Goal: Answer question/provide support: Share knowledge or assist other users

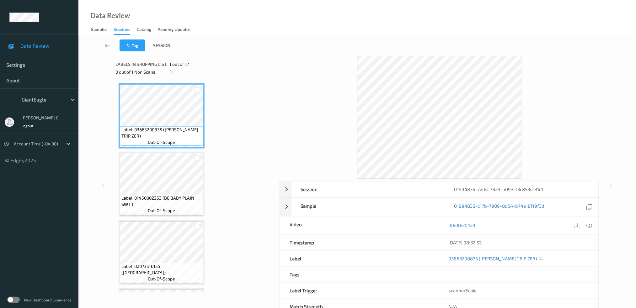
click at [176, 72] on div "0 out of 1 Non Scans" at bounding box center [195, 72] width 160 height 8
click at [174, 71] on icon at bounding box center [171, 72] width 5 height 6
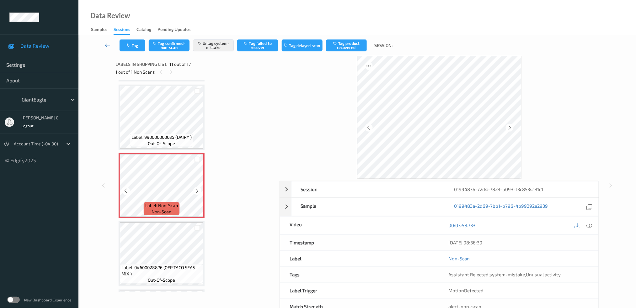
scroll to position [573, 0]
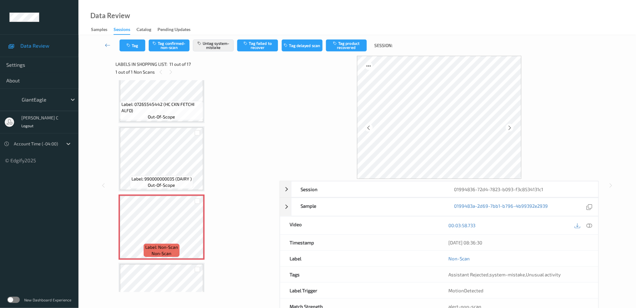
click at [161, 114] on span "out-of-scope" at bounding box center [161, 117] width 27 height 6
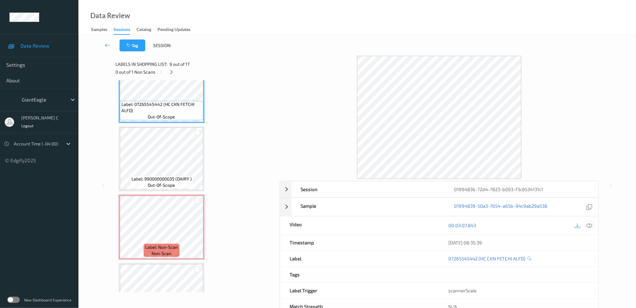
click at [592, 222] on div at bounding box center [589, 226] width 8 height 8
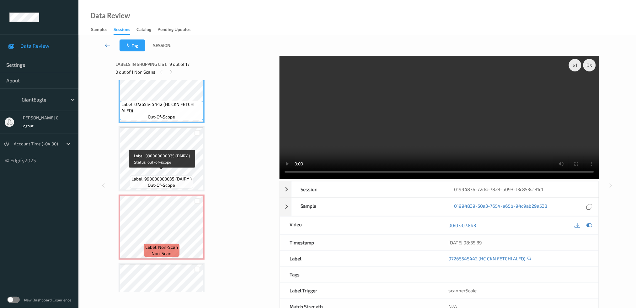
click at [144, 103] on span "Label: 07265545442 (HC CKN FETCHI ALFD)" at bounding box center [161, 107] width 80 height 13
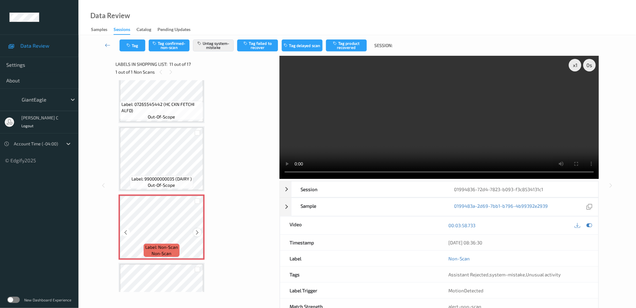
click at [197, 230] on icon at bounding box center [197, 233] width 5 height 6
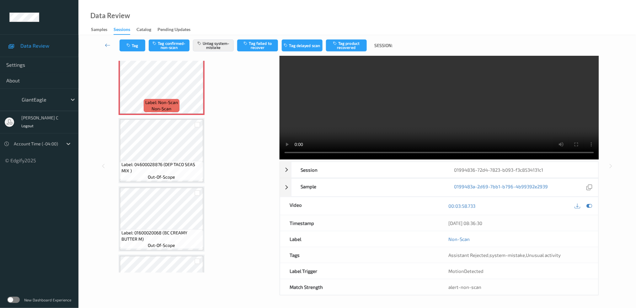
scroll to position [0, 0]
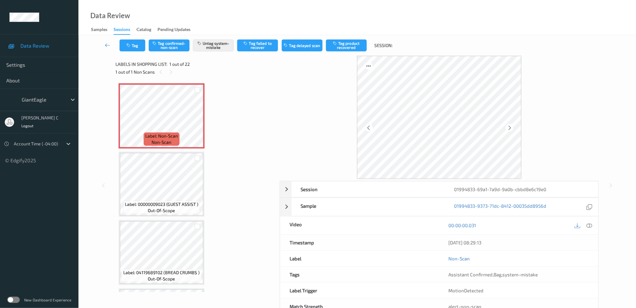
click at [591, 228] on icon at bounding box center [590, 226] width 6 height 6
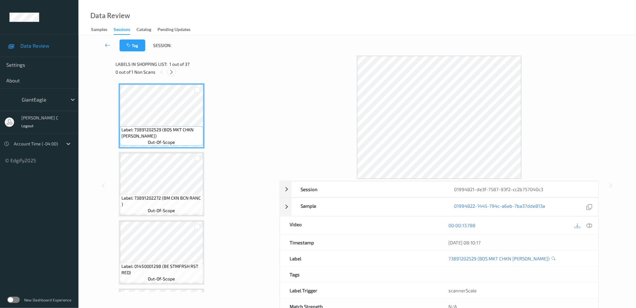
click at [172, 70] on icon at bounding box center [171, 72] width 5 height 6
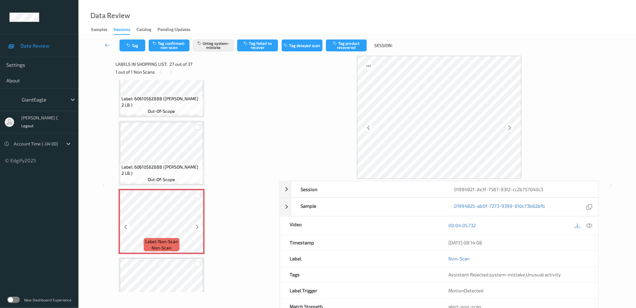
scroll to position [1659, 0]
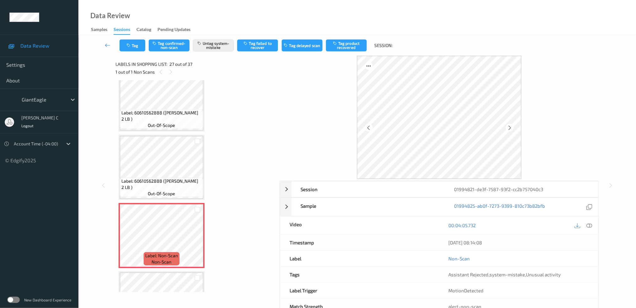
click at [166, 110] on span "Label: 60610562888 (TOM CAMPARI 2 LB )" at bounding box center [161, 116] width 80 height 13
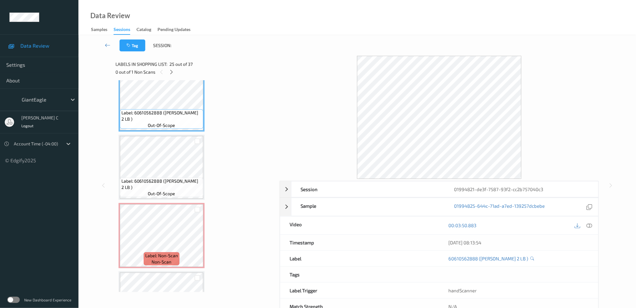
click at [590, 221] on div "00:03:50.883" at bounding box center [518, 226] width 159 height 18
click at [591, 225] on icon at bounding box center [590, 226] width 6 height 6
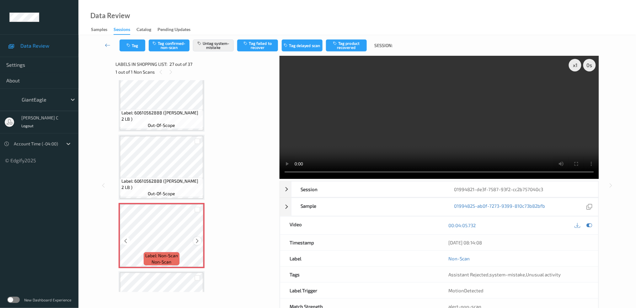
click at [197, 239] on icon at bounding box center [197, 242] width 5 height 6
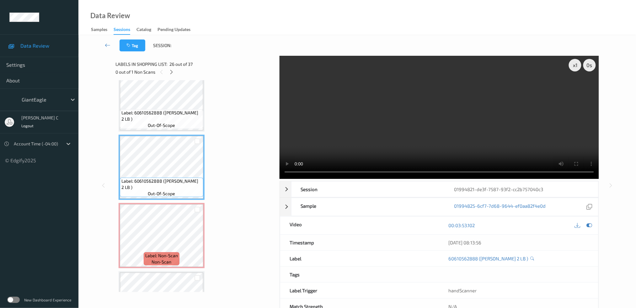
scroll to position [1617, 0]
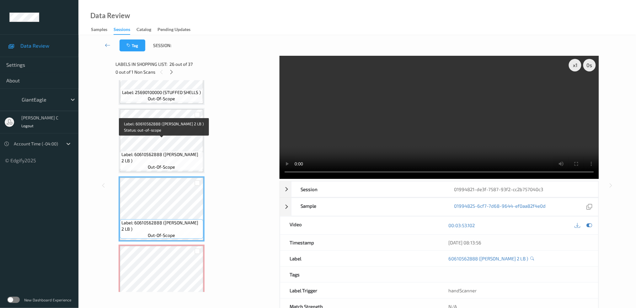
click at [166, 152] on span "Label: 60610562888 (TOM CAMPARI 2 LB )" at bounding box center [161, 158] width 80 height 13
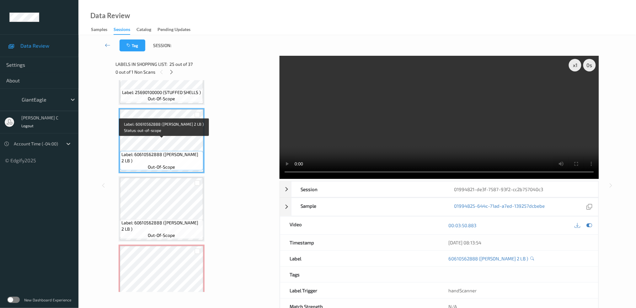
scroll to position [1492, 0]
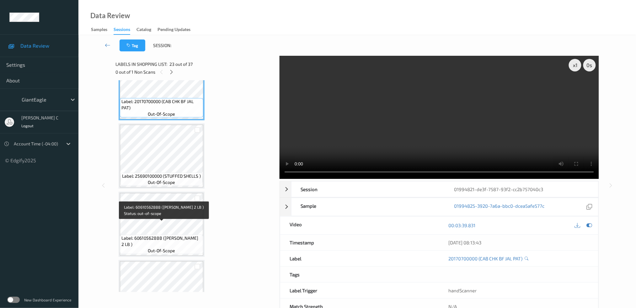
click at [173, 235] on span "Label: 60610562888 (TOM CAMPARI 2 LB )" at bounding box center [161, 241] width 80 height 13
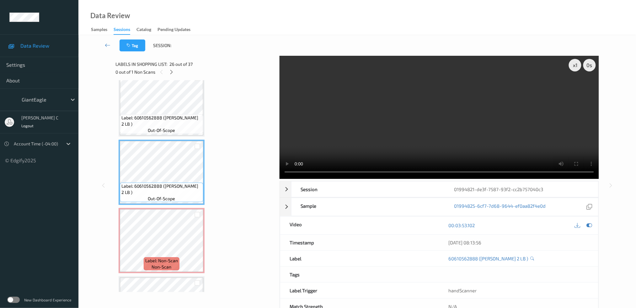
scroll to position [1659, 0]
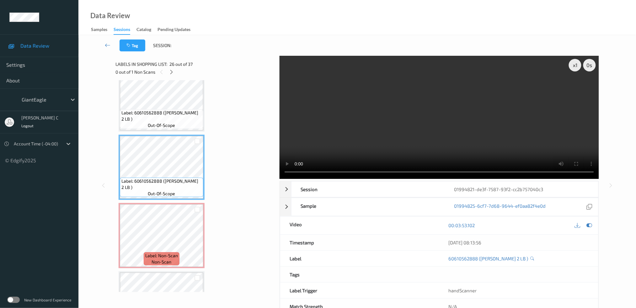
click at [171, 253] on div "Label: Non-Scan non-scan" at bounding box center [162, 259] width 36 height 13
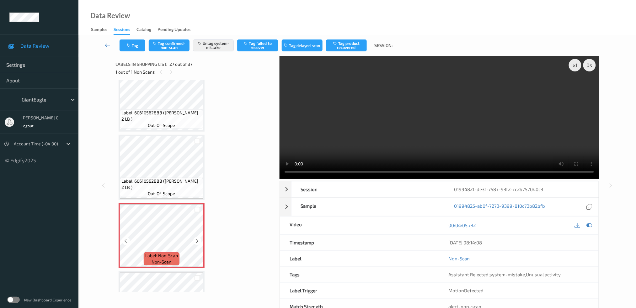
scroll to position [1701, 0]
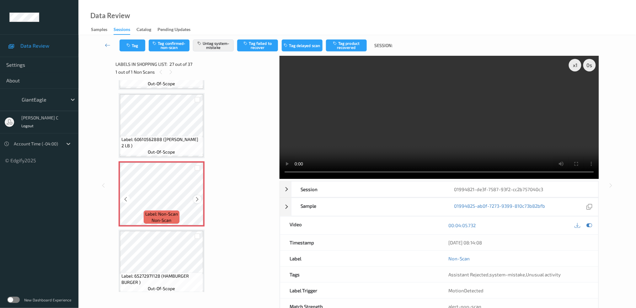
click at [197, 197] on icon at bounding box center [197, 200] width 5 height 6
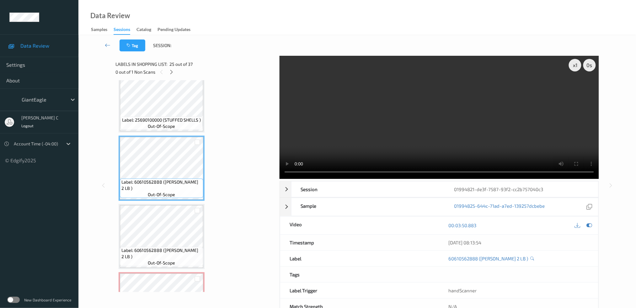
scroll to position [1575, 0]
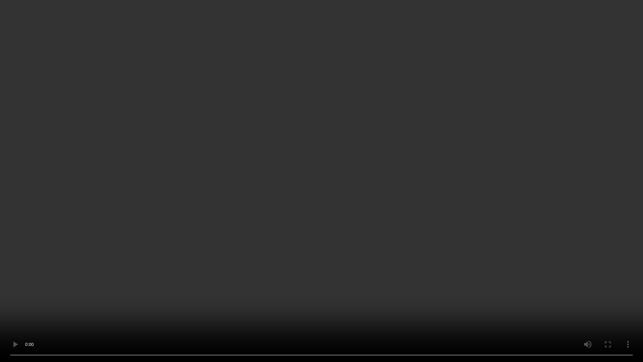
click at [464, 248] on video at bounding box center [321, 181] width 643 height 362
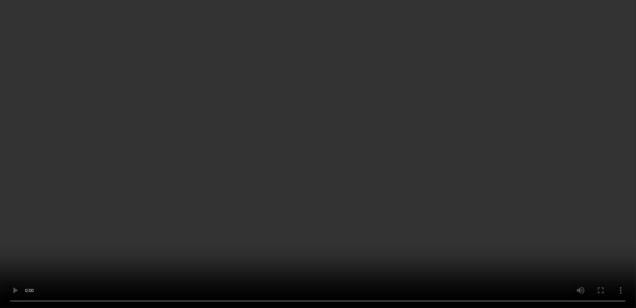
scroll to position [1617, 0]
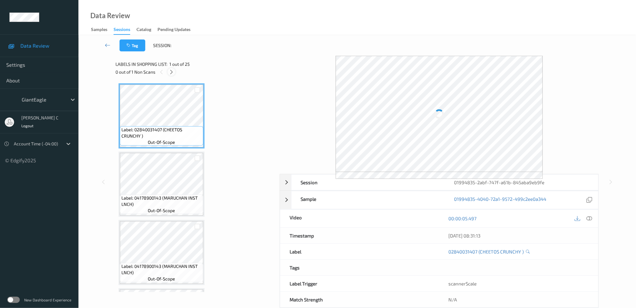
click at [173, 72] on icon at bounding box center [171, 72] width 5 height 6
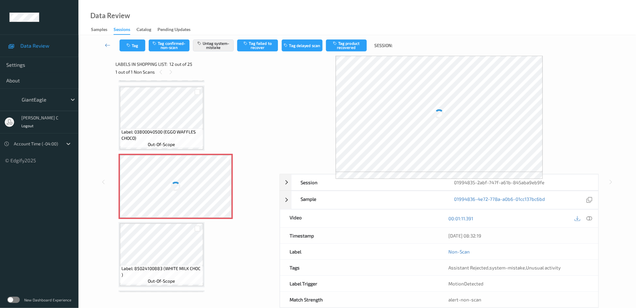
click at [192, 176] on div at bounding box center [176, 186] width 112 height 63
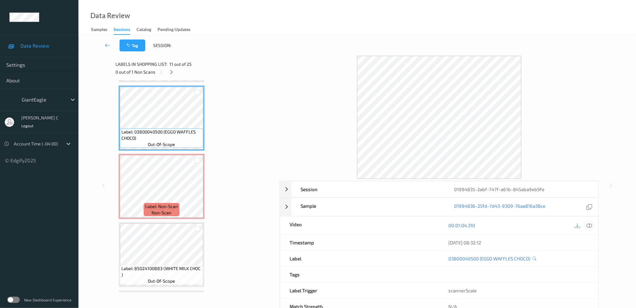
click at [591, 225] on icon at bounding box center [590, 226] width 6 height 6
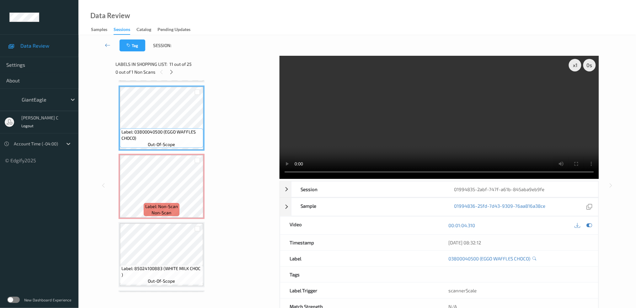
click at [573, 155] on video at bounding box center [439, 117] width 319 height 123
click at [166, 210] on span "non-scan" at bounding box center [162, 213] width 20 height 6
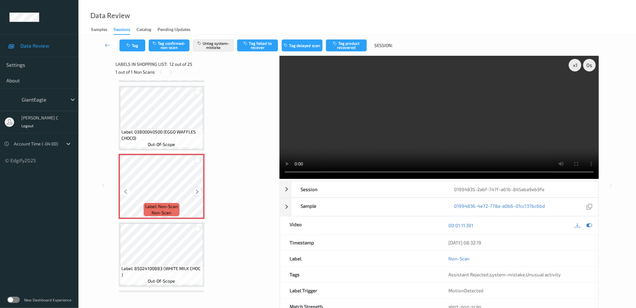
click at [196, 189] on icon at bounding box center [197, 192] width 5 height 6
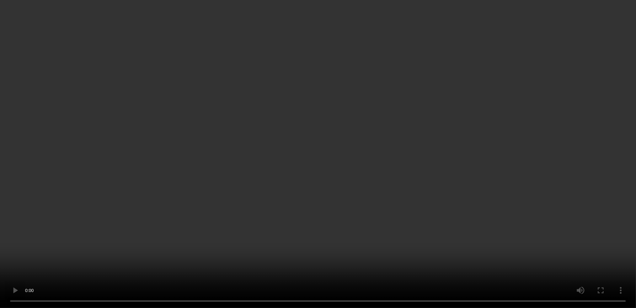
scroll to position [766, 0]
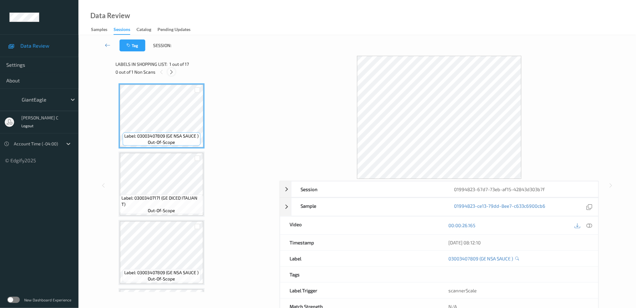
click at [171, 73] on icon at bounding box center [171, 72] width 5 height 6
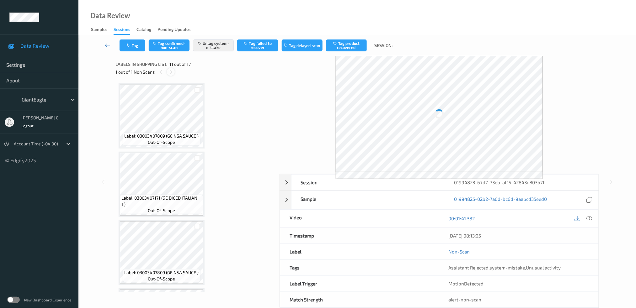
scroll to position [614, 0]
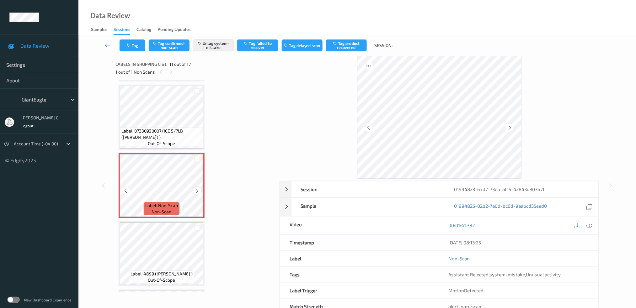
click at [197, 188] on icon at bounding box center [197, 191] width 5 height 6
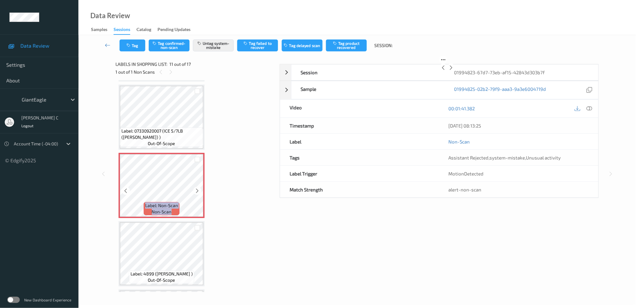
click at [197, 188] on icon at bounding box center [197, 191] width 5 height 6
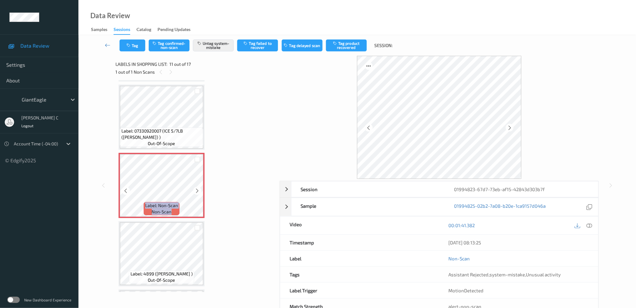
click at [197, 188] on icon at bounding box center [197, 191] width 5 height 6
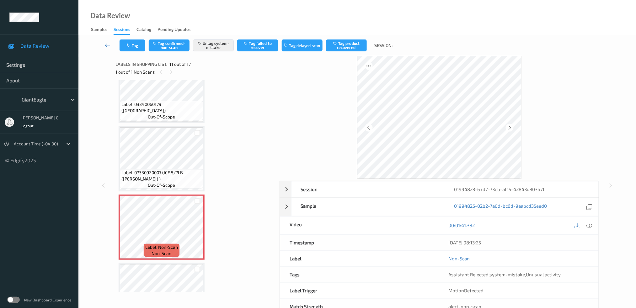
click at [172, 104] on span "Label: 03340060179 (SAN GIORGIO LASAGN)" at bounding box center [161, 107] width 80 height 13
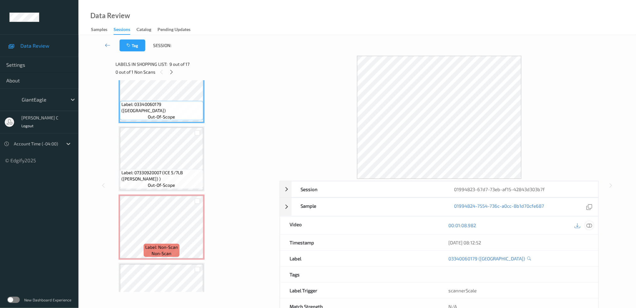
click at [590, 227] on icon at bounding box center [590, 226] width 6 height 6
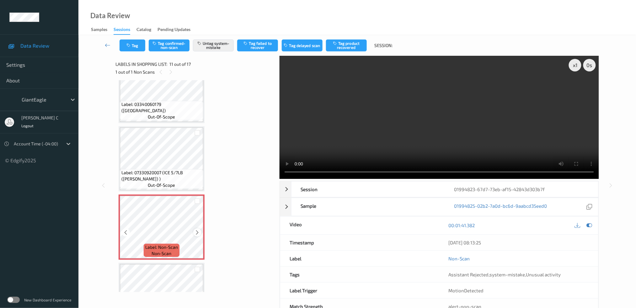
click at [198, 230] on icon at bounding box center [197, 233] width 5 height 6
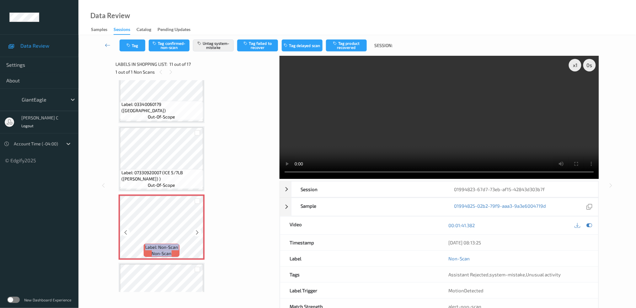
click at [198, 230] on icon at bounding box center [197, 233] width 5 height 6
click at [197, 230] on icon at bounding box center [197, 233] width 5 height 6
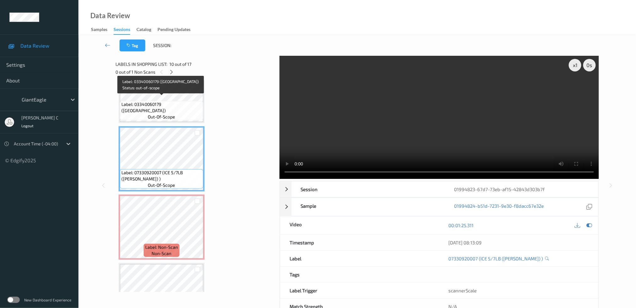
click at [171, 114] on span "out-of-scope" at bounding box center [161, 117] width 27 height 6
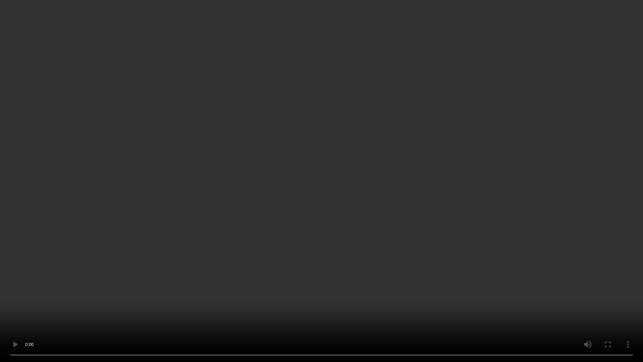
click at [17, 294] on video at bounding box center [321, 181] width 643 height 362
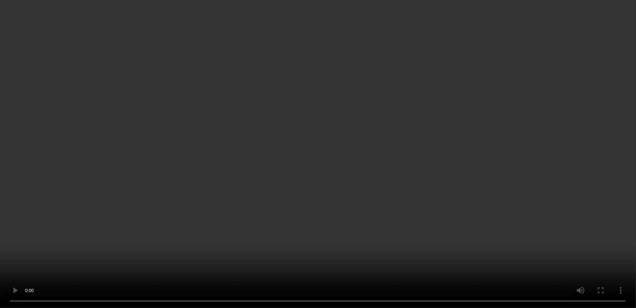
scroll to position [656, 0]
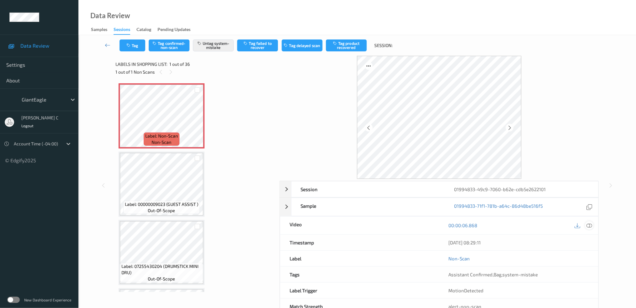
click at [591, 225] on icon at bounding box center [590, 226] width 6 height 6
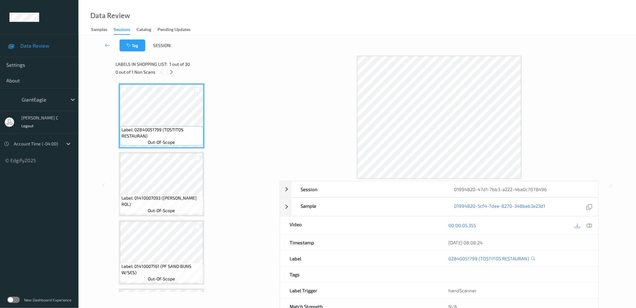
click at [172, 75] on div at bounding box center [172, 72] width 8 height 8
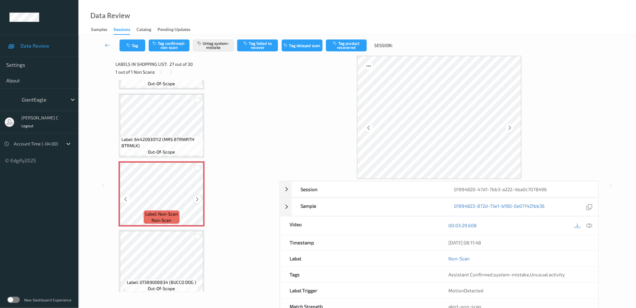
click at [195, 197] on icon at bounding box center [197, 200] width 5 height 6
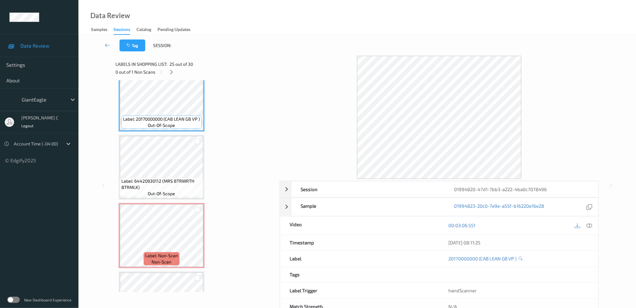
click at [591, 226] on icon at bounding box center [590, 226] width 6 height 6
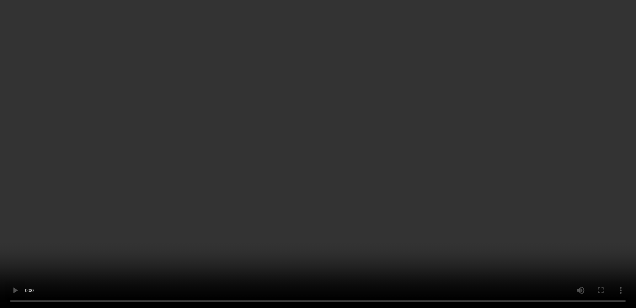
scroll to position [1450, 0]
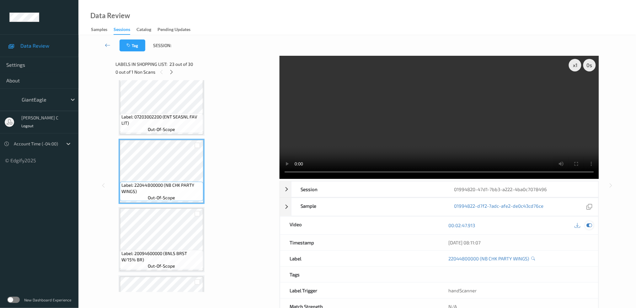
click at [589, 226] on icon at bounding box center [590, 226] width 6 height 6
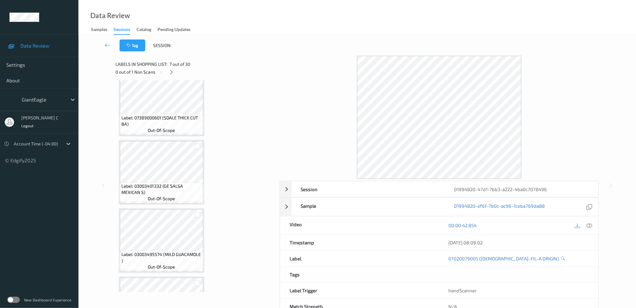
scroll to position [753, 0]
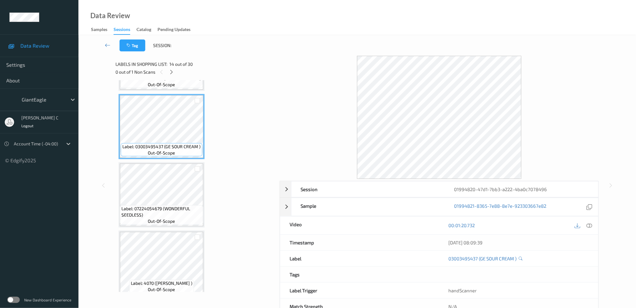
click at [166, 206] on span "Label: 07224054679 (WONDERFUL SEEDLESS)" at bounding box center [161, 212] width 80 height 13
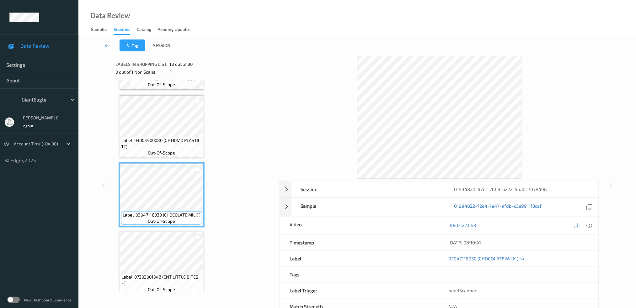
scroll to position [1130, 0]
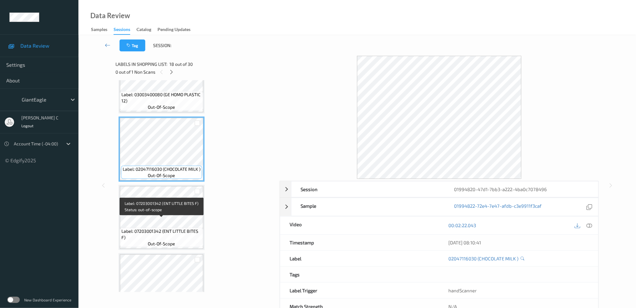
click at [169, 228] on span "Label: 07203001342 (ENT LITTLE BITES F)" at bounding box center [161, 234] width 80 height 13
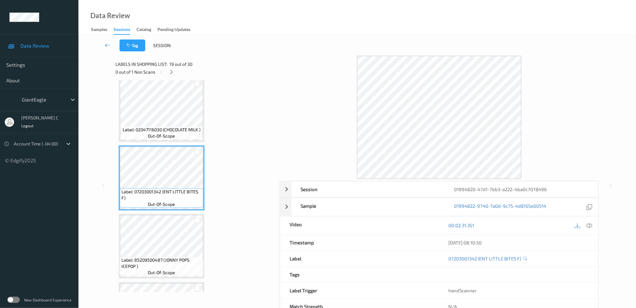
scroll to position [1172, 0]
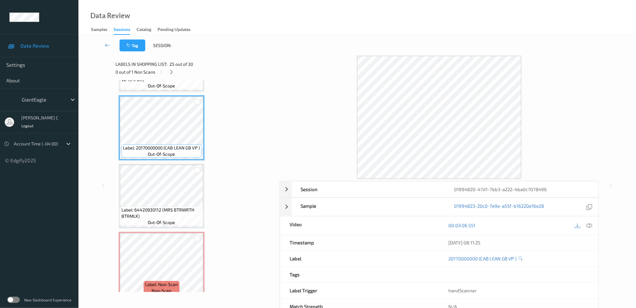
scroll to position [1632, 0]
click at [151, 213] on div "Label: 64420930112 (MRS BTRWRTH BTRMLK) out-of-scope" at bounding box center [162, 194] width 86 height 65
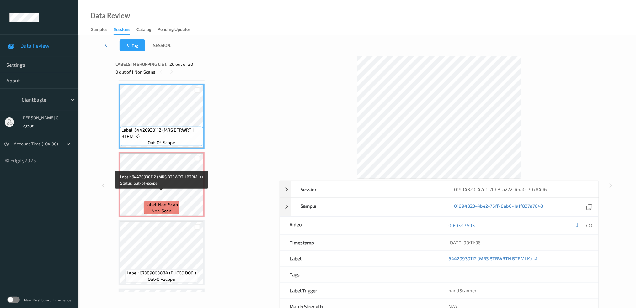
scroll to position [1715, 0]
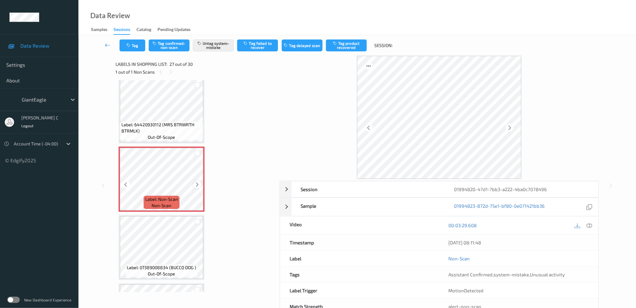
click at [195, 182] on icon at bounding box center [197, 185] width 5 height 6
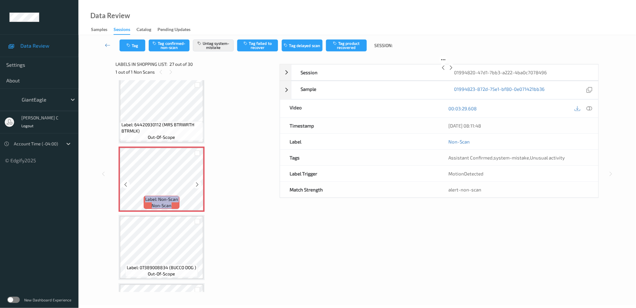
click at [195, 182] on icon at bounding box center [197, 185] width 5 height 6
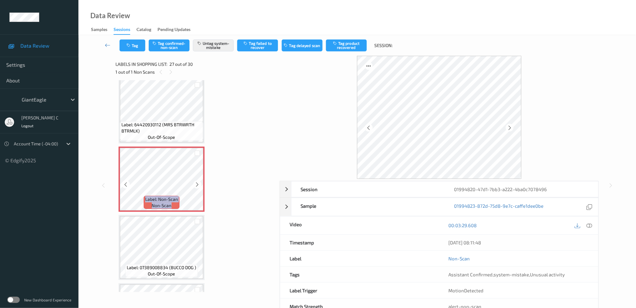
click at [195, 182] on icon at bounding box center [197, 185] width 5 height 6
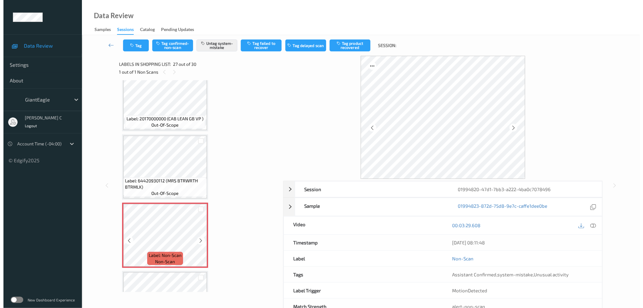
scroll to position [1590, 0]
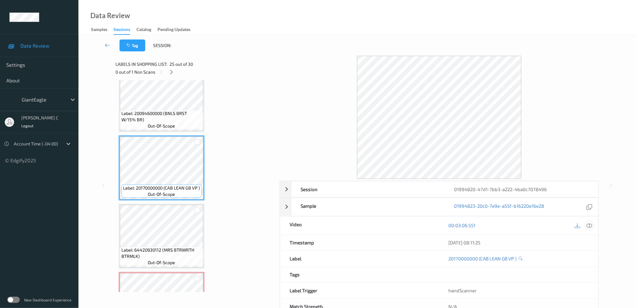
click at [593, 227] on div at bounding box center [589, 226] width 8 height 8
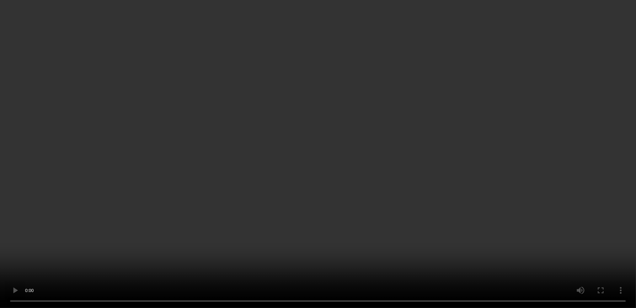
scroll to position [1608, 0]
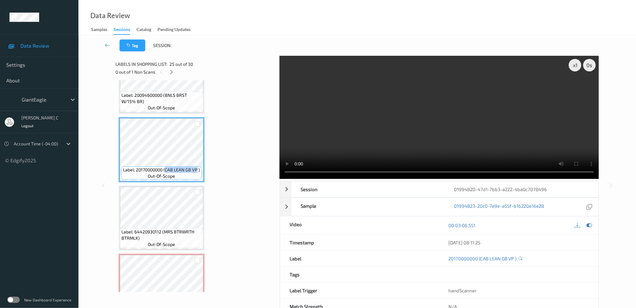
drag, startPoint x: 166, startPoint y: 158, endPoint x: 197, endPoint y: 162, distance: 31.9
click at [197, 167] on div "Label: 20170000000 (CAB LEAN GB VP ) out-of-scope" at bounding box center [161, 173] width 80 height 13
copy span "CAB LEAN GB VP"
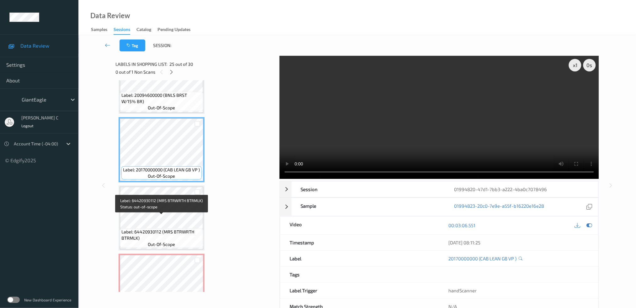
click at [172, 229] on span "Label: 64420930112 (MRS BTRWRTH BTRMLK)" at bounding box center [161, 235] width 80 height 13
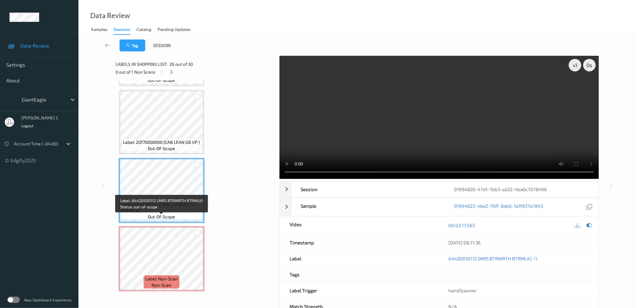
scroll to position [1650, 0]
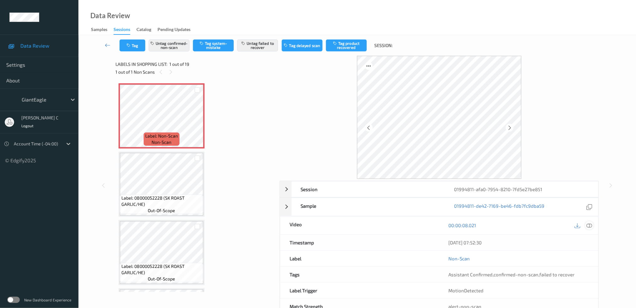
click at [587, 226] on icon at bounding box center [590, 226] width 6 height 6
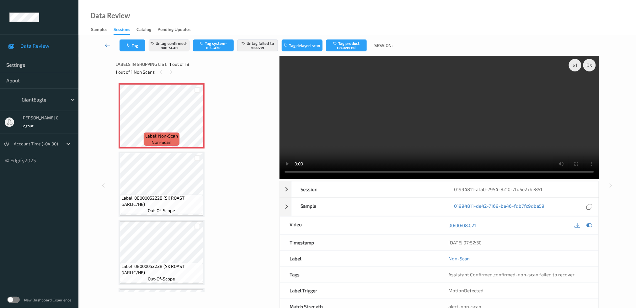
click at [269, 52] on div "Tag Untag confirmed-non-scan Tag system-mistake Untag failed to recover Tag del…" at bounding box center [357, 45] width 532 height 21
click at [268, 49] on button "Untag failed to recover" at bounding box center [257, 46] width 41 height 12
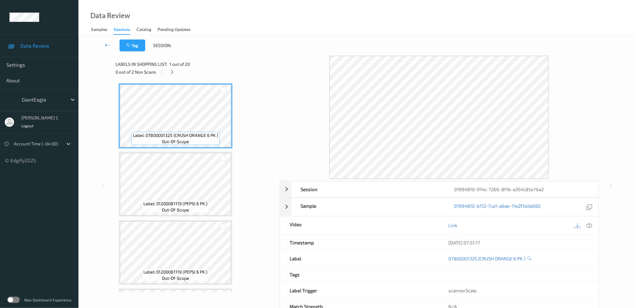
click at [177, 72] on div "0 out of 2 Non Scans" at bounding box center [195, 72] width 160 height 8
click at [174, 71] on icon at bounding box center [171, 72] width 5 height 6
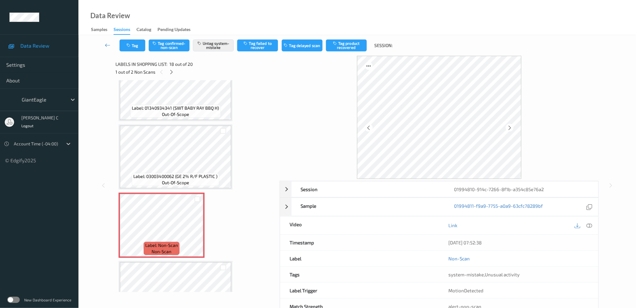
scroll to position [1023, 0]
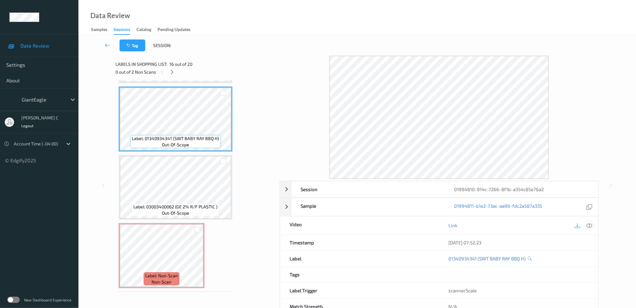
click at [592, 225] on icon at bounding box center [590, 226] width 6 height 6
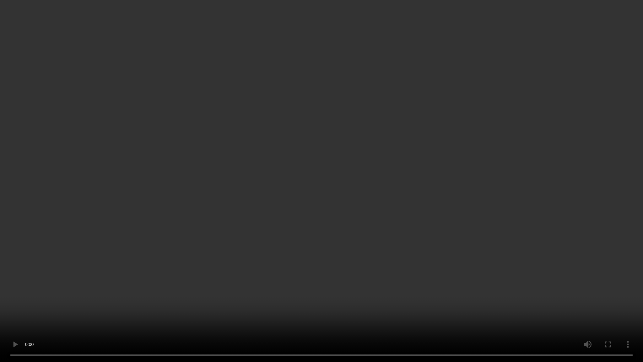
click at [604, 294] on video at bounding box center [321, 181] width 643 height 362
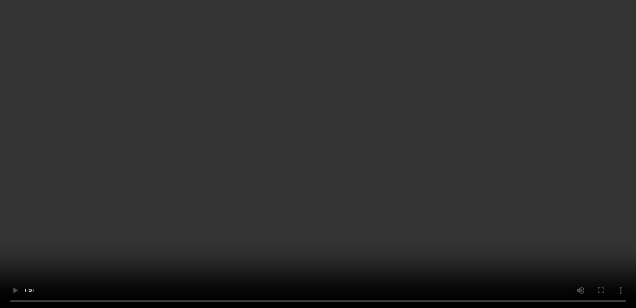
scroll to position [1065, 0]
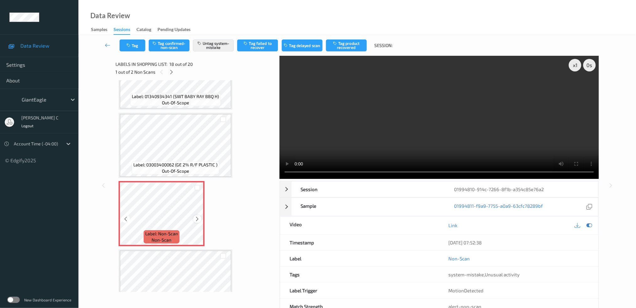
click at [195, 217] on icon at bounding box center [197, 220] width 5 height 6
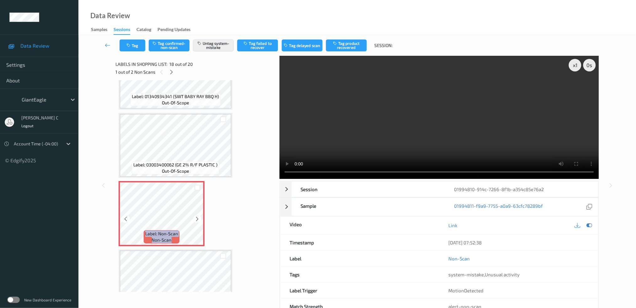
click at [195, 217] on icon at bounding box center [197, 220] width 5 height 6
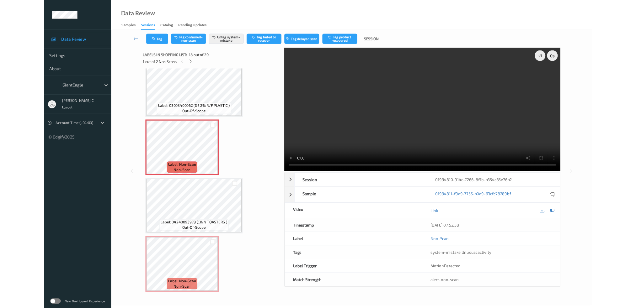
scroll to position [1096, 0]
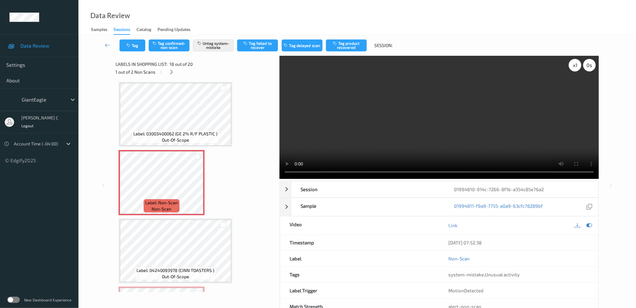
click at [576, 67] on div "x 1" at bounding box center [575, 65] width 13 height 13
click at [576, 67] on div "x 2" at bounding box center [575, 65] width 13 height 13
click at [573, 68] on div "x 4" at bounding box center [575, 65] width 13 height 13
click at [573, 68] on div "x 8" at bounding box center [575, 65] width 13 height 13
click at [573, 68] on div "x 1" at bounding box center [575, 65] width 13 height 13
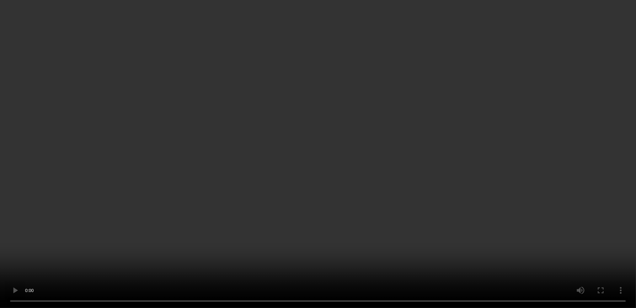
scroll to position [1138, 0]
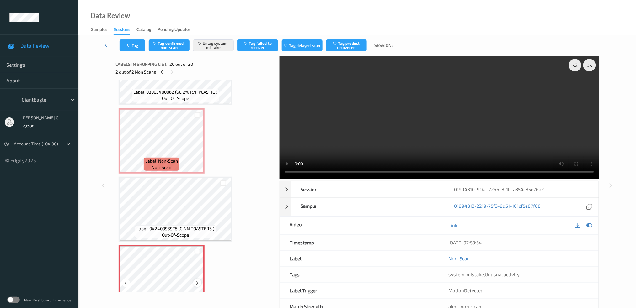
click at [196, 281] on icon at bounding box center [197, 284] width 5 height 6
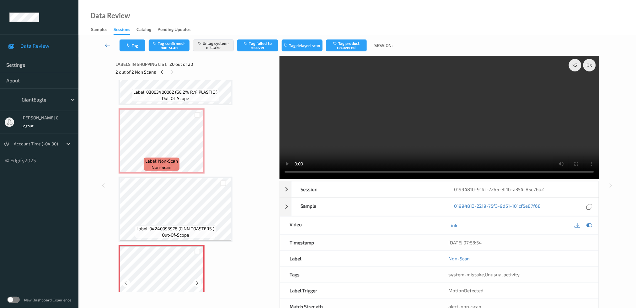
click at [196, 281] on icon at bounding box center [197, 284] width 5 height 6
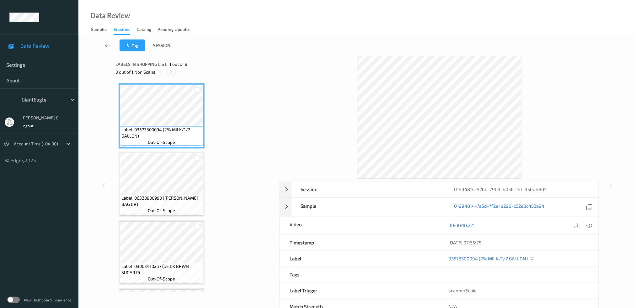
click at [172, 72] on icon at bounding box center [171, 72] width 5 height 6
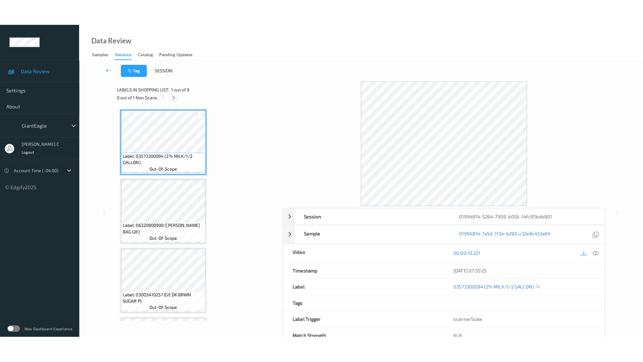
scroll to position [402, 0]
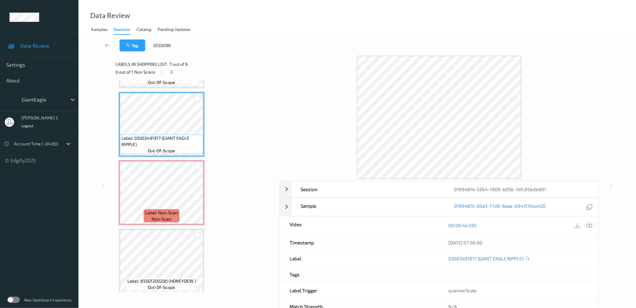
click at [592, 226] on icon at bounding box center [590, 226] width 6 height 6
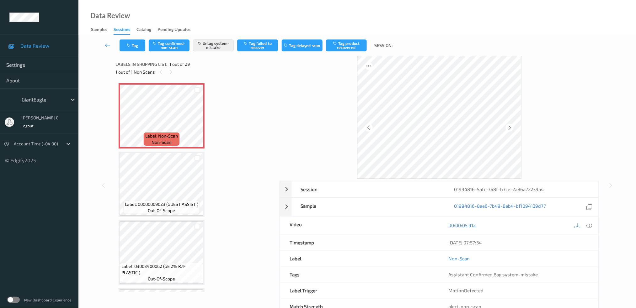
click at [595, 219] on div "00:00:05.912" at bounding box center [518, 226] width 159 height 18
drag, startPoint x: 589, startPoint y: 226, endPoint x: 587, endPoint y: 233, distance: 7.5
click at [589, 226] on icon at bounding box center [590, 226] width 6 height 6
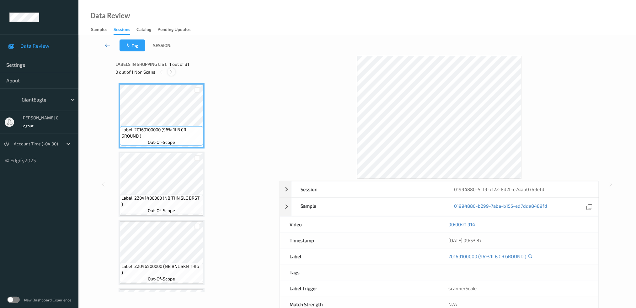
click at [171, 72] on icon at bounding box center [171, 72] width 5 height 6
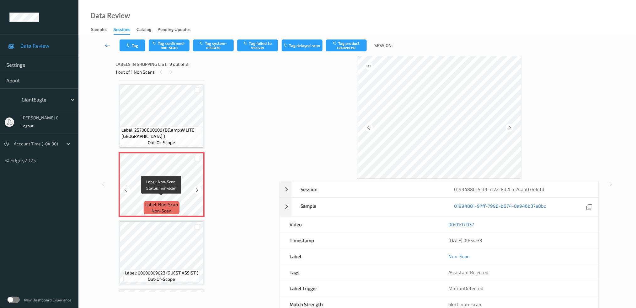
click at [174, 202] on span "Label: Non-Scan" at bounding box center [161, 205] width 33 height 6
click at [195, 187] on icon at bounding box center [197, 190] width 5 height 6
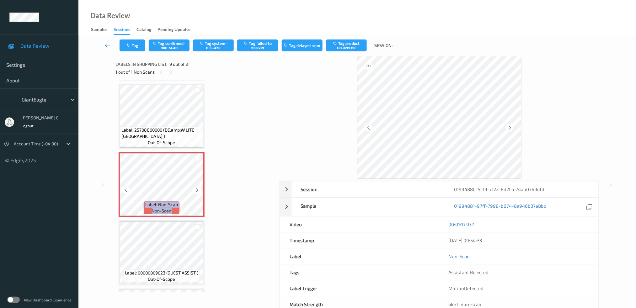
click at [195, 187] on icon at bounding box center [197, 190] width 5 height 6
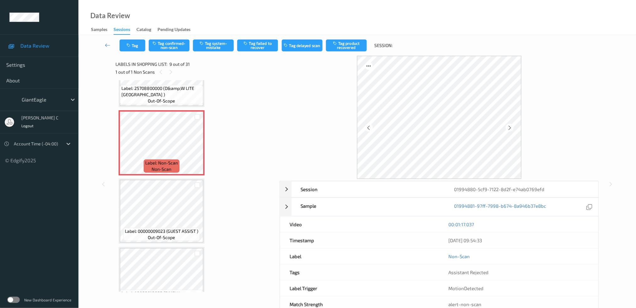
click at [162, 228] on span "Label: 00000009023 (GUEST ASSIST )" at bounding box center [161, 231] width 73 height 6
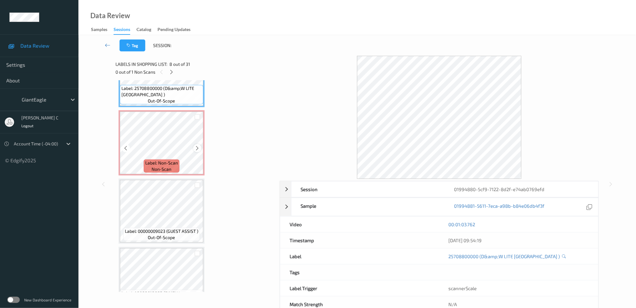
click at [198, 146] on icon at bounding box center [197, 149] width 5 height 6
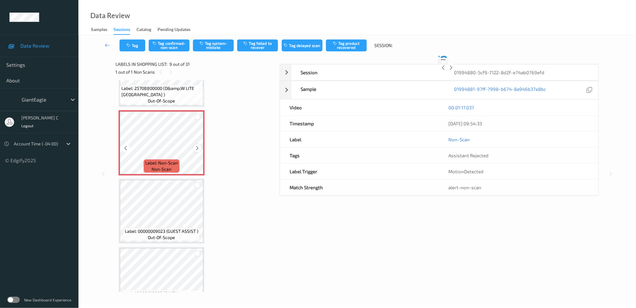
click at [197, 146] on icon at bounding box center [197, 149] width 5 height 6
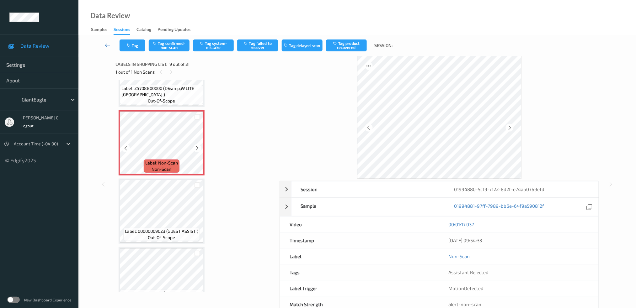
click at [197, 146] on icon at bounding box center [197, 149] width 5 height 6
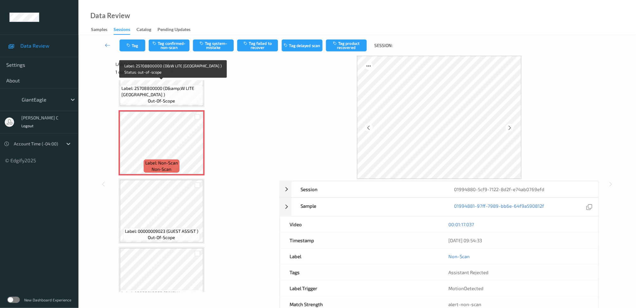
click at [160, 98] on span "out-of-scope" at bounding box center [161, 101] width 27 height 6
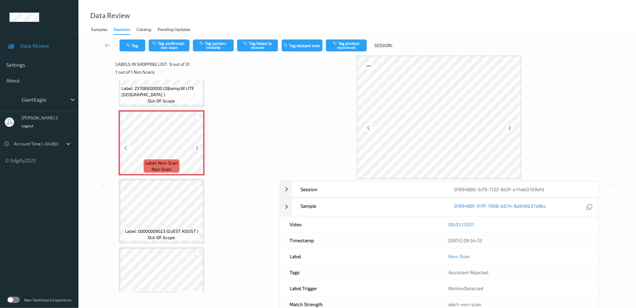
click at [200, 144] on div at bounding box center [197, 148] width 8 height 8
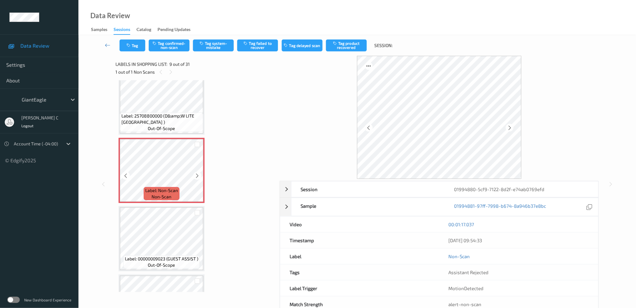
scroll to position [479, 0]
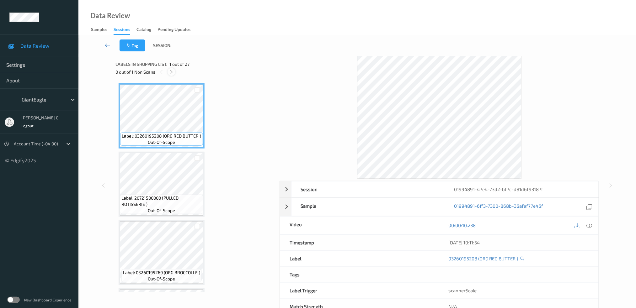
click at [172, 73] on icon at bounding box center [171, 72] width 5 height 6
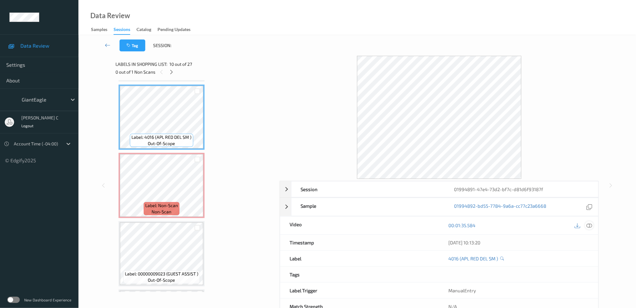
click at [588, 226] on icon at bounding box center [590, 226] width 6 height 6
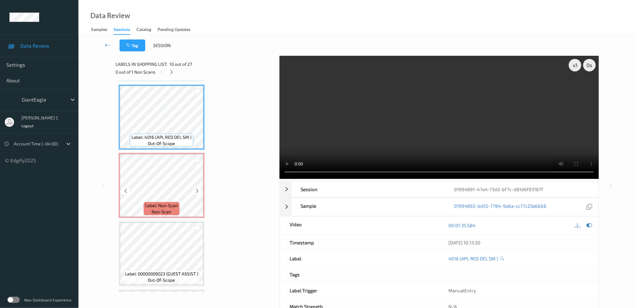
click at [147, 203] on span "Label: Non-Scan" at bounding box center [161, 206] width 33 height 6
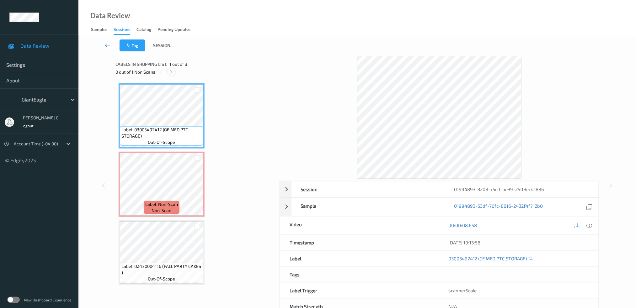
click at [174, 75] on div at bounding box center [172, 72] width 8 height 8
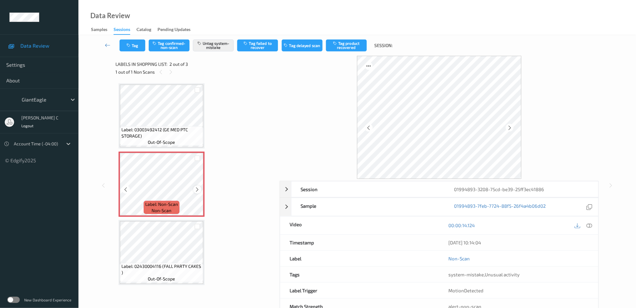
click at [198, 190] on icon at bounding box center [197, 190] width 5 height 6
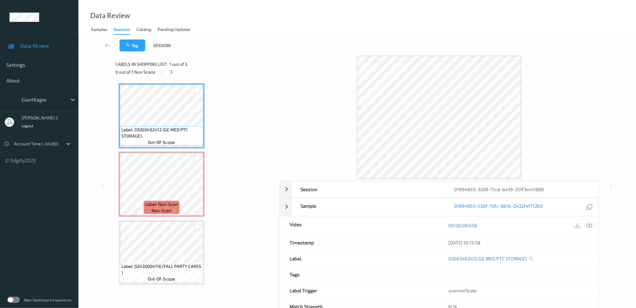
click at [589, 226] on icon at bounding box center [590, 226] width 6 height 6
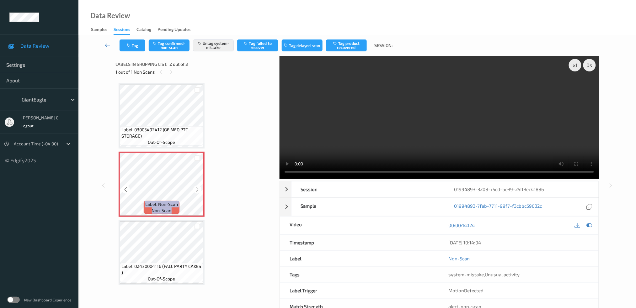
click at [201, 188] on div at bounding box center [197, 190] width 8 height 8
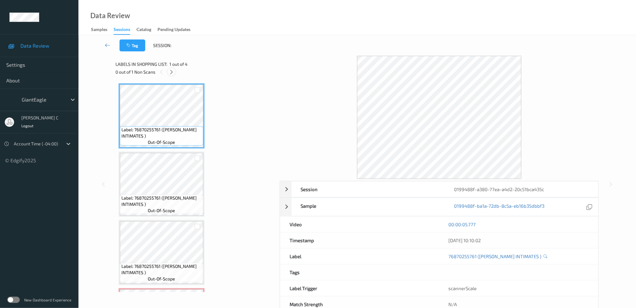
click at [172, 69] on icon at bounding box center [171, 72] width 5 height 6
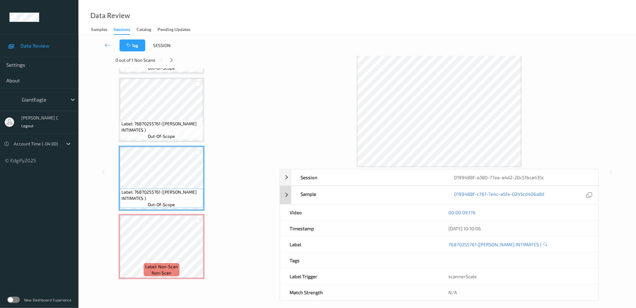
scroll to position [18, 0]
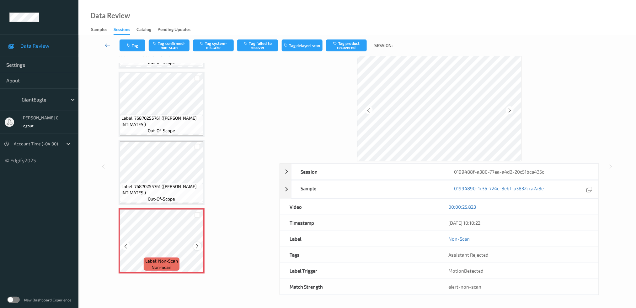
click at [198, 246] on icon at bounding box center [197, 247] width 5 height 6
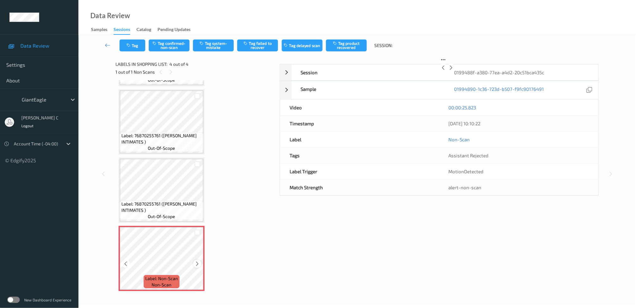
click at [197, 261] on icon at bounding box center [197, 264] width 5 height 6
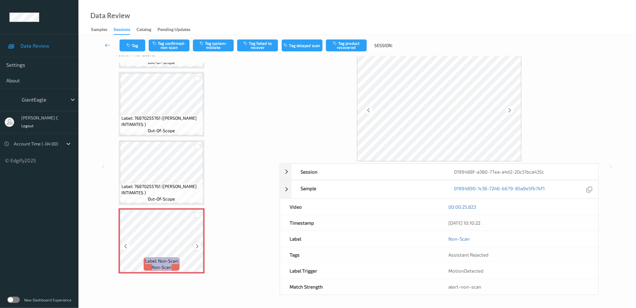
click at [197, 245] on icon at bounding box center [197, 247] width 5 height 6
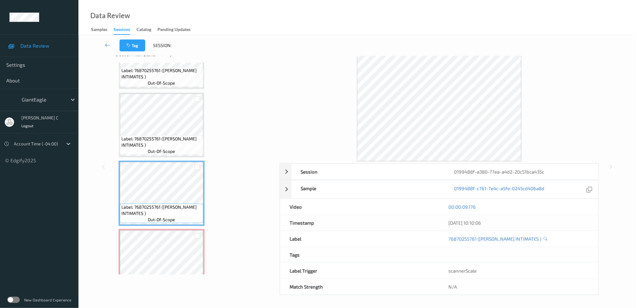
scroll to position [62, 0]
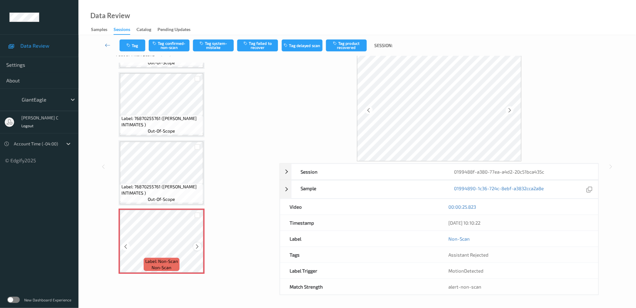
click at [196, 246] on icon at bounding box center [197, 247] width 5 height 6
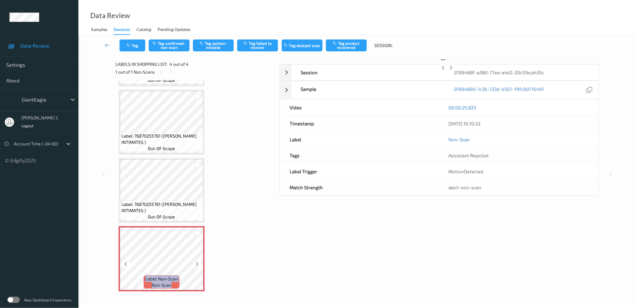
click at [196, 262] on icon at bounding box center [197, 265] width 5 height 6
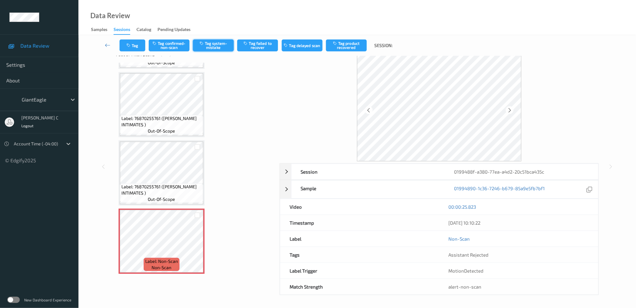
click at [210, 49] on button "Tag system-mistake" at bounding box center [213, 46] width 41 height 12
click at [139, 43] on button "Tag" at bounding box center [133, 46] width 26 height 12
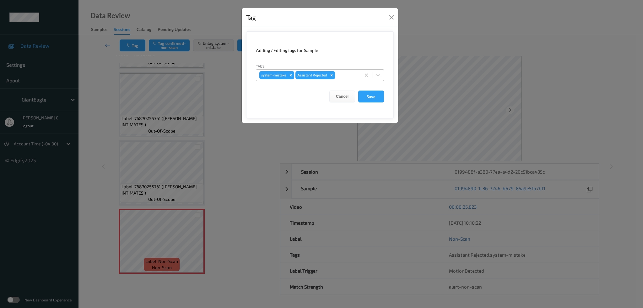
click at [344, 76] on div at bounding box center [346, 76] width 21 height 8
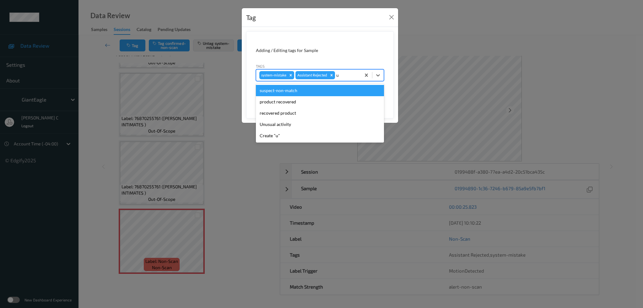
type input "un"
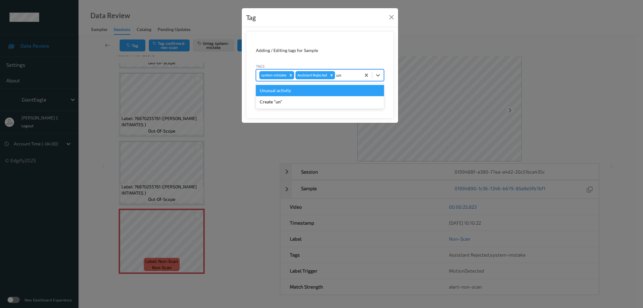
click at [298, 93] on div "Unusual activity" at bounding box center [320, 90] width 128 height 11
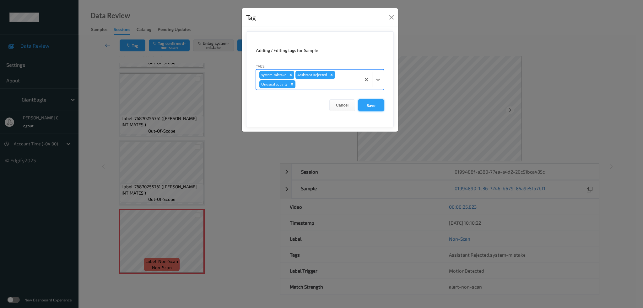
click at [372, 103] on button "Save" at bounding box center [371, 105] width 26 height 12
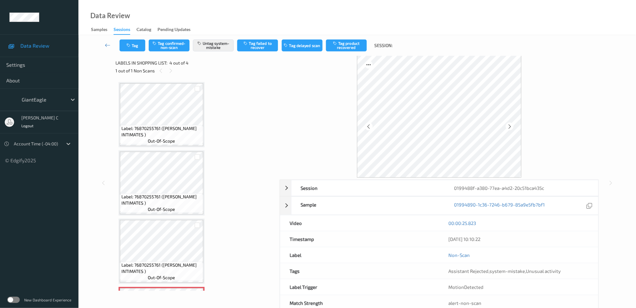
scroll to position [0, 0]
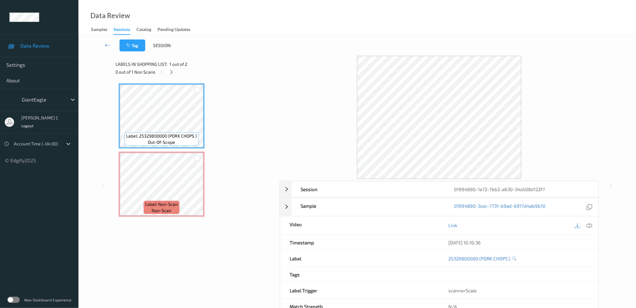
drag, startPoint x: 592, startPoint y: 223, endPoint x: 580, endPoint y: 240, distance: 21.4
click at [591, 223] on icon at bounding box center [590, 226] width 6 height 6
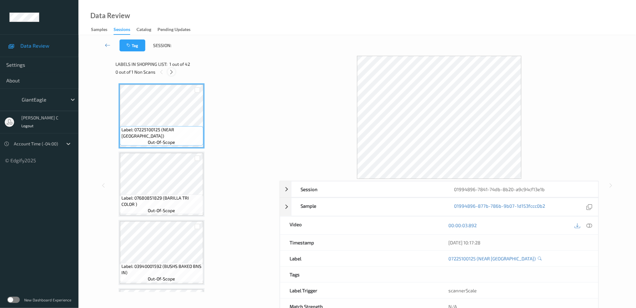
click at [173, 72] on icon at bounding box center [171, 72] width 5 height 6
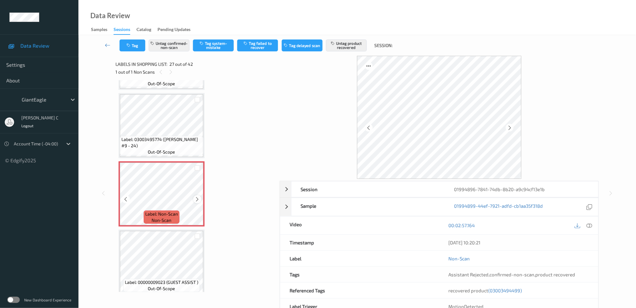
click at [195, 197] on icon at bounding box center [197, 200] width 5 height 6
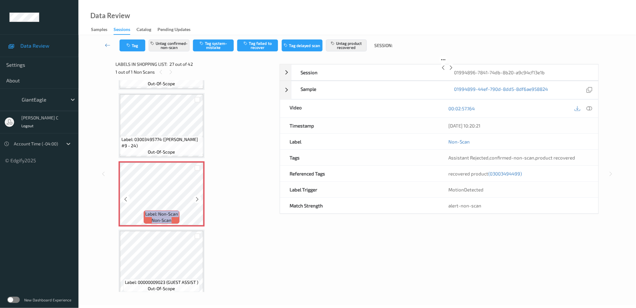
click at [195, 197] on icon at bounding box center [197, 200] width 5 height 6
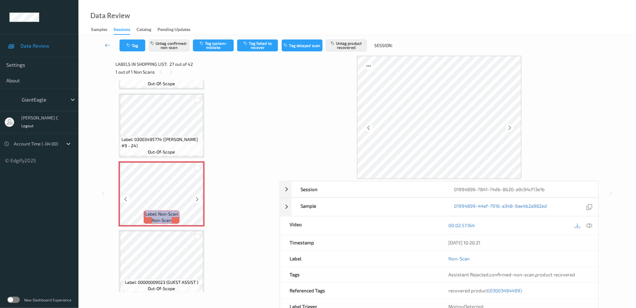
click at [195, 197] on icon at bounding box center [197, 200] width 5 height 6
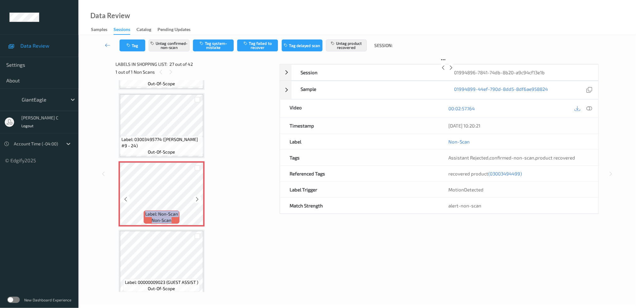
click at [195, 197] on icon at bounding box center [197, 200] width 5 height 6
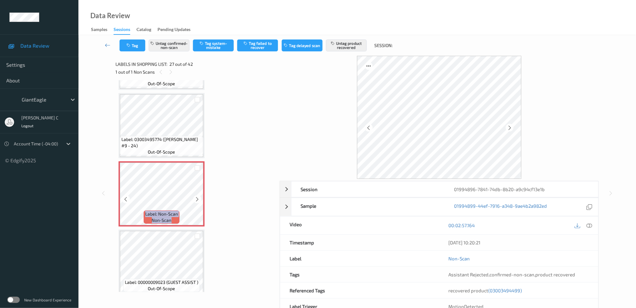
click at [195, 197] on icon at bounding box center [197, 200] width 5 height 6
click at [502, 292] on span "(03003494499)" at bounding box center [506, 291] width 34 height 6
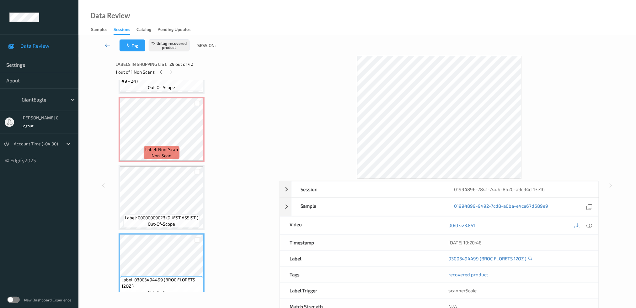
scroll to position [1753, 0]
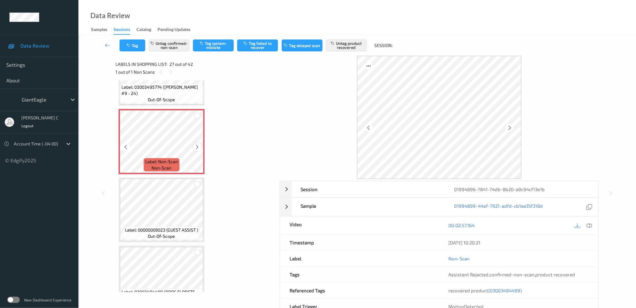
click at [195, 144] on icon at bounding box center [197, 147] width 5 height 6
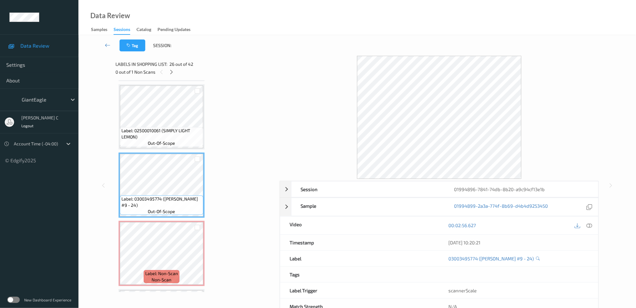
scroll to position [1628, 0]
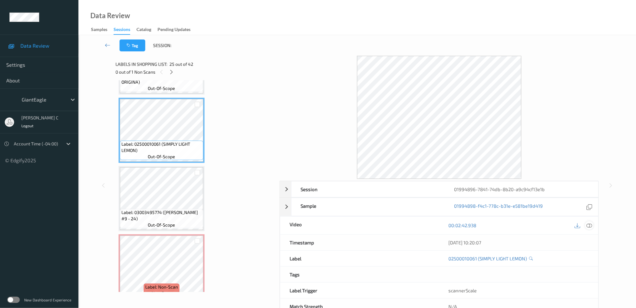
click at [591, 228] on icon at bounding box center [590, 226] width 6 height 6
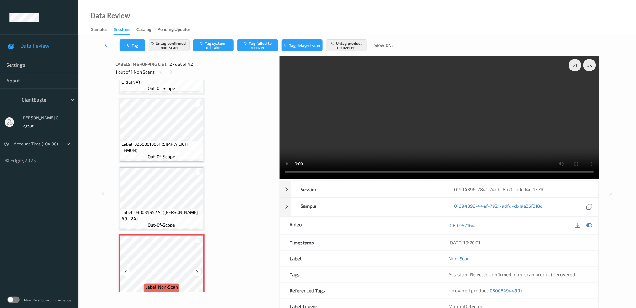
click at [199, 270] on icon at bounding box center [197, 273] width 5 height 6
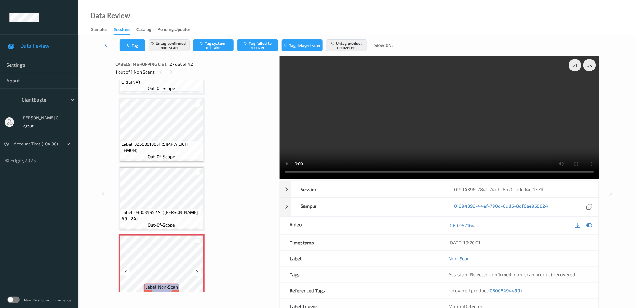
click at [199, 270] on icon at bounding box center [197, 273] width 5 height 6
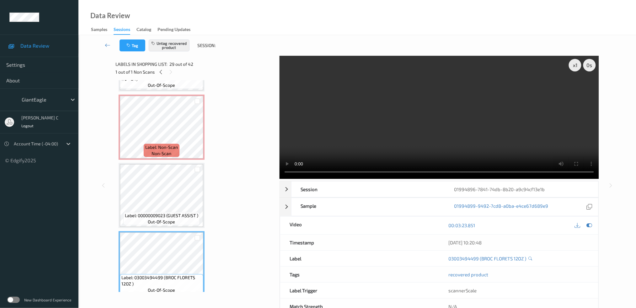
scroll to position [1753, 0]
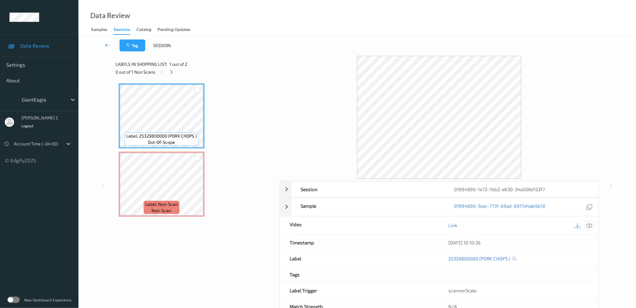
click at [589, 224] on icon at bounding box center [590, 226] width 6 height 6
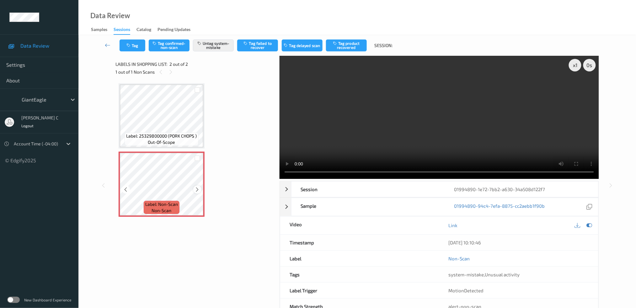
click at [197, 190] on icon at bounding box center [197, 190] width 5 height 6
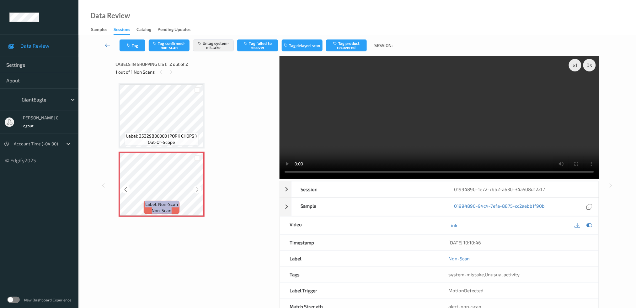
click at [197, 190] on icon at bounding box center [197, 190] width 5 height 6
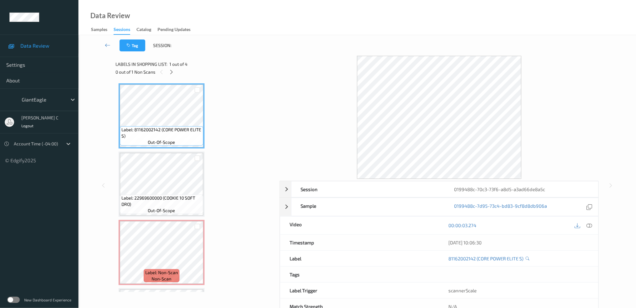
click at [172, 67] on div "Labels in shopping list: 1 out of 4" at bounding box center [195, 64] width 160 height 8
click at [591, 228] on icon at bounding box center [590, 226] width 6 height 6
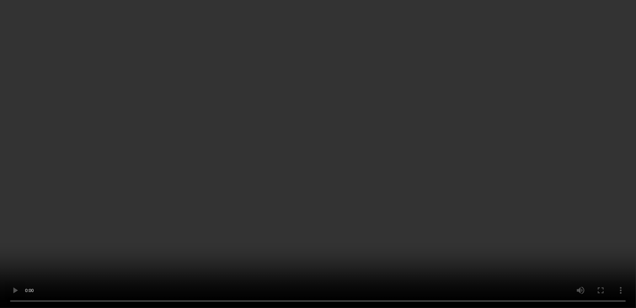
scroll to position [62, 0]
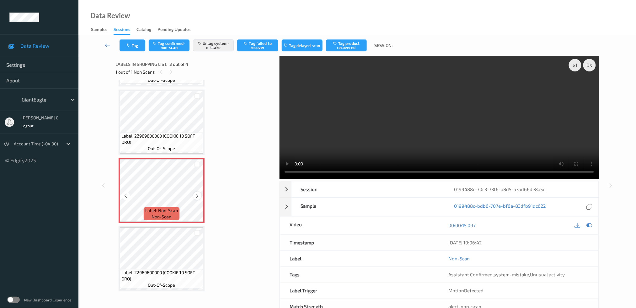
click at [197, 193] on icon at bounding box center [197, 196] width 5 height 6
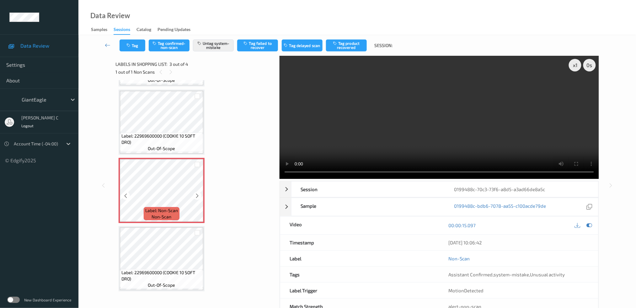
click at [197, 193] on icon at bounding box center [197, 196] width 5 height 6
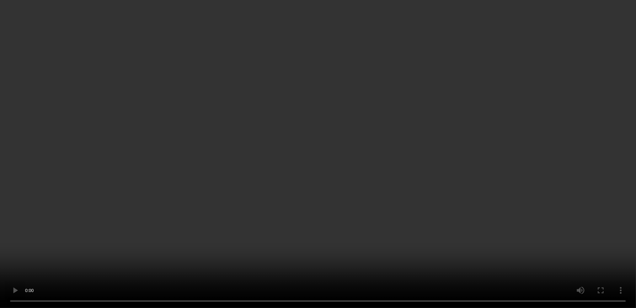
scroll to position [9, 0]
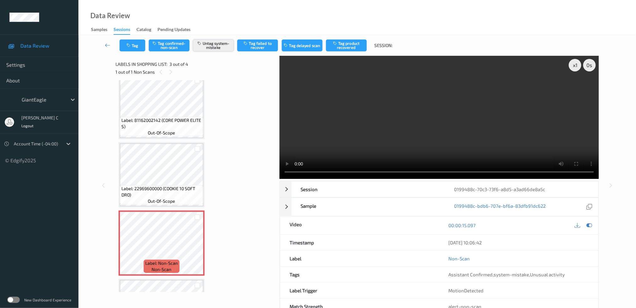
click at [222, 46] on button "Untag system-mistake" at bounding box center [213, 46] width 41 height 12
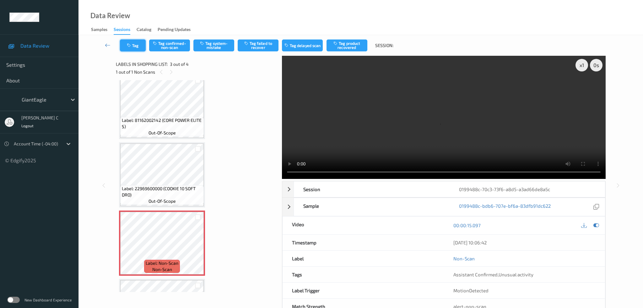
click at [131, 51] on button "Tag" at bounding box center [133, 46] width 26 height 12
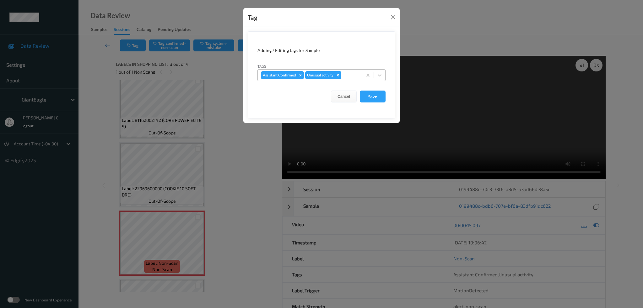
click at [340, 72] on div "Remove Unusual activity" at bounding box center [337, 75] width 7 height 8
click at [373, 92] on button "Save" at bounding box center [373, 97] width 26 height 12
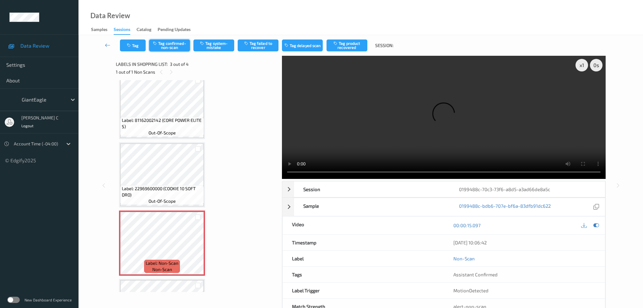
drag, startPoint x: 180, startPoint y: 45, endPoint x: 184, endPoint y: 45, distance: 4.1
click at [182, 45] on button "Tag confirmed-non-scan" at bounding box center [169, 46] width 41 height 12
click at [349, 45] on button "Tag product recovered" at bounding box center [346, 46] width 41 height 12
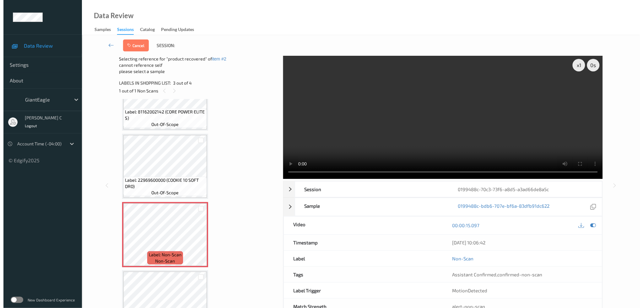
scroll to position [62, 0]
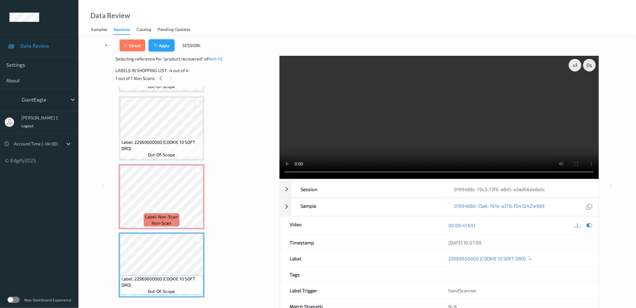
click at [166, 48] on button "Apply" at bounding box center [162, 46] width 26 height 12
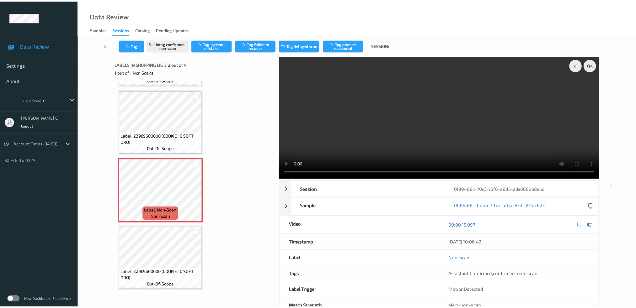
scroll to position [62, 0]
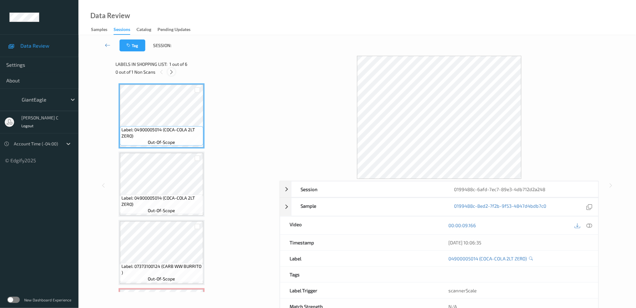
click at [172, 72] on icon at bounding box center [171, 72] width 5 height 6
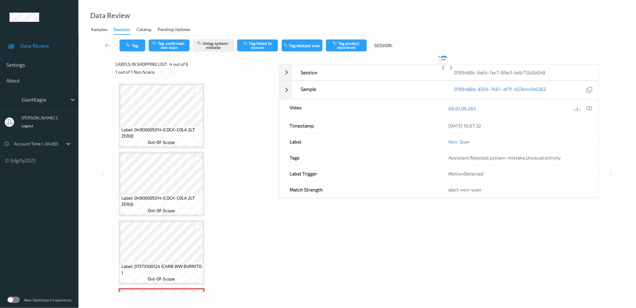
scroll to position [139, 0]
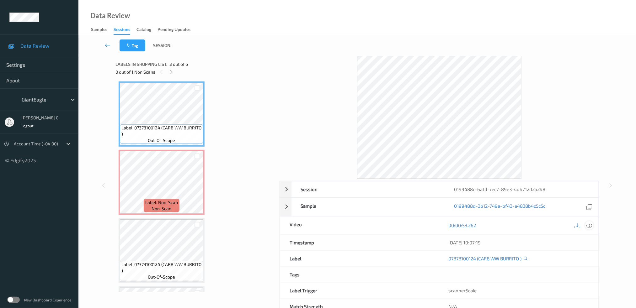
click at [593, 225] on div at bounding box center [589, 226] width 8 height 8
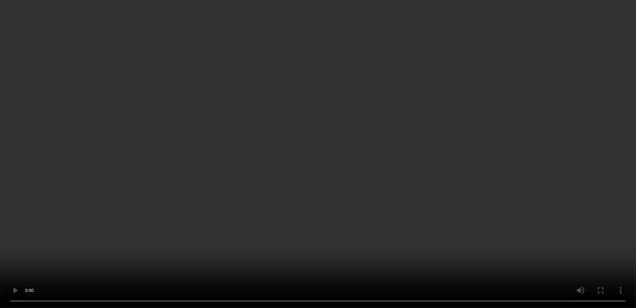
scroll to position [181, 0]
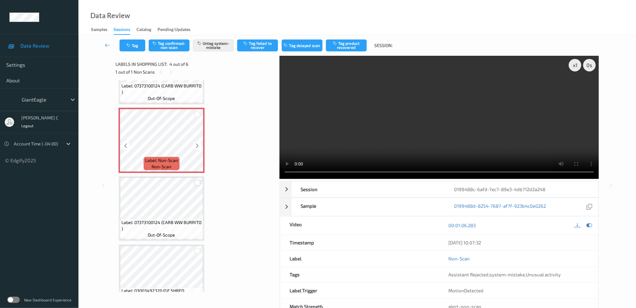
click at [195, 180] on div at bounding box center [198, 183] width 6 height 6
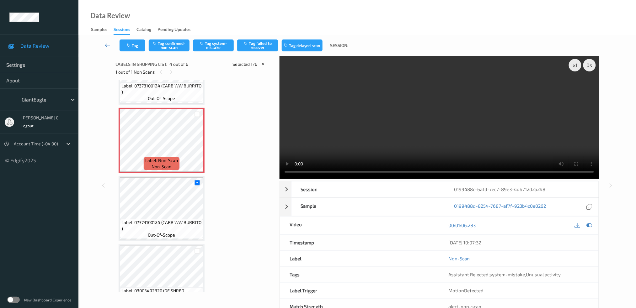
click at [198, 185] on div at bounding box center [197, 183] width 12 height 10
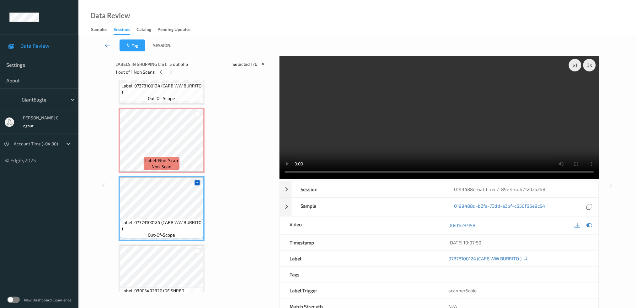
click at [195, 183] on div at bounding box center [198, 183] width 6 height 6
click at [239, 192] on div "Label: 04900005014 (COCA-COLA 2LT ZERO) out-of-scope Label: 04900005014 (COCA-C…" at bounding box center [195, 106] width 153 height 407
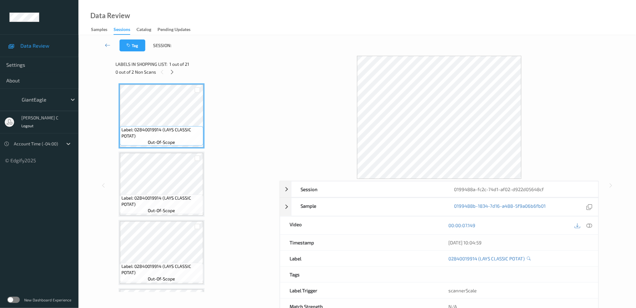
click at [176, 74] on div "0 out of 2 Non Scans" at bounding box center [195, 72] width 160 height 8
click at [172, 72] on icon at bounding box center [171, 72] width 5 height 6
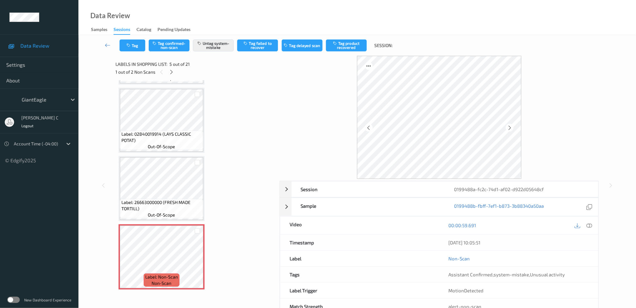
scroll to position [123, 0]
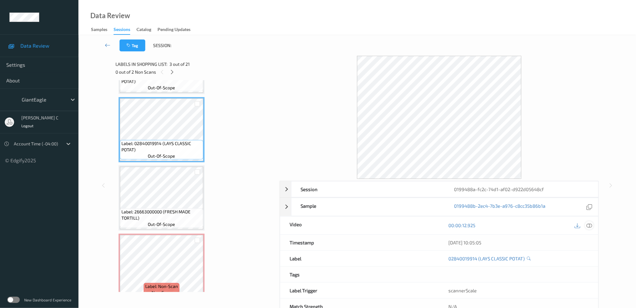
click at [591, 225] on icon at bounding box center [590, 226] width 6 height 6
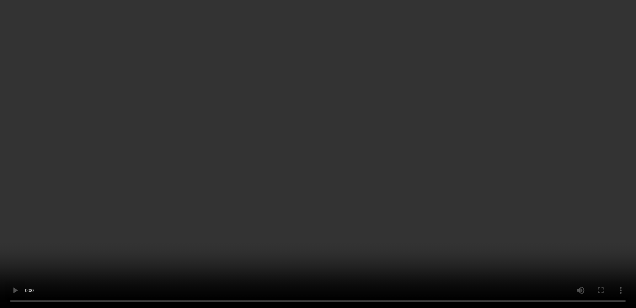
scroll to position [207, 0]
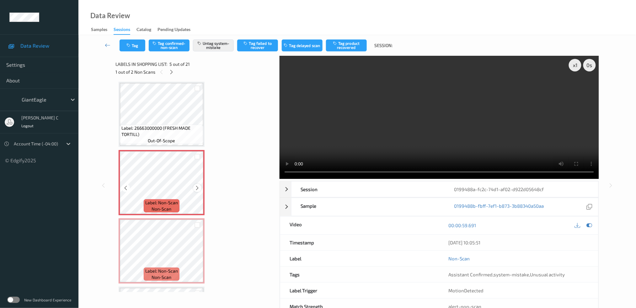
click at [195, 185] on icon at bounding box center [197, 188] width 5 height 6
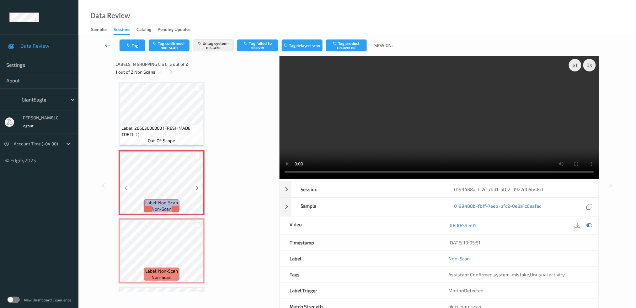
click at [195, 185] on icon at bounding box center [197, 188] width 5 height 6
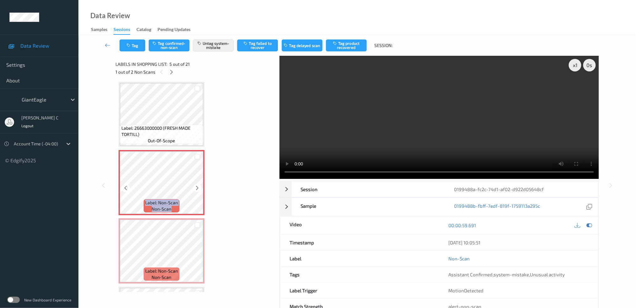
click at [195, 185] on icon at bounding box center [197, 188] width 5 height 6
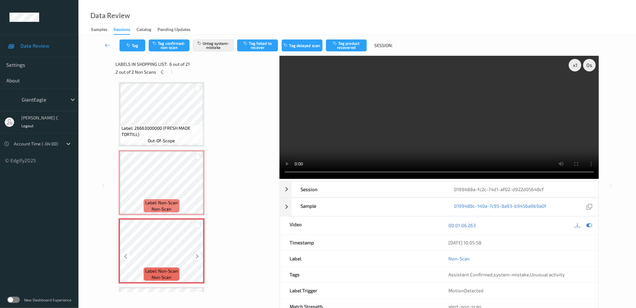
click at [194, 254] on div at bounding box center [197, 257] width 8 height 8
click at [195, 254] on icon at bounding box center [197, 257] width 5 height 6
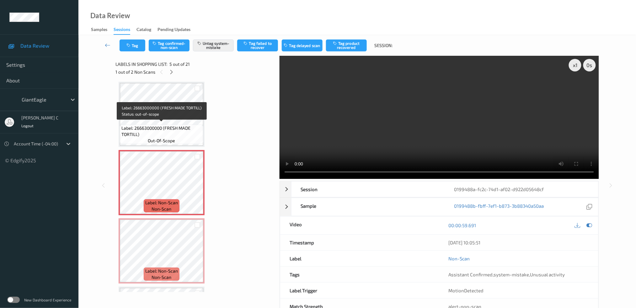
click at [158, 127] on span "Label: 26663000000 (FRESH MADE TORTILL)" at bounding box center [161, 131] width 80 height 13
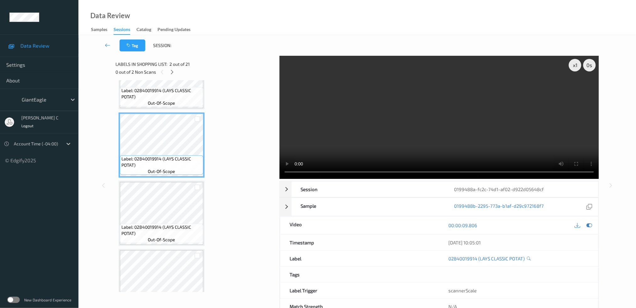
scroll to position [0, 0]
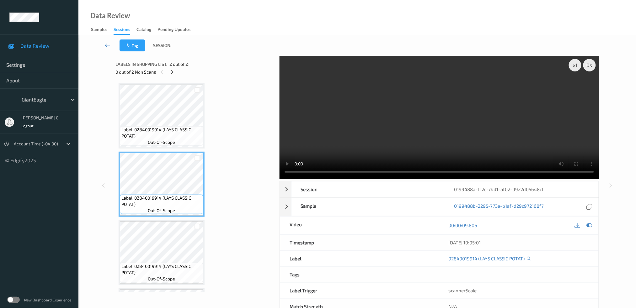
click at [173, 143] on span "out-of-scope" at bounding box center [161, 142] width 27 height 6
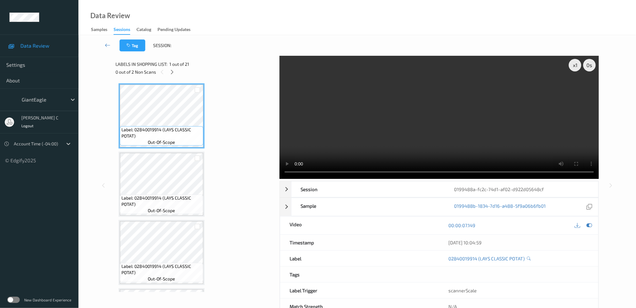
click at [164, 135] on span "Label: 02840019914 (LAYS CLASSIC POTAT)" at bounding box center [161, 133] width 80 height 13
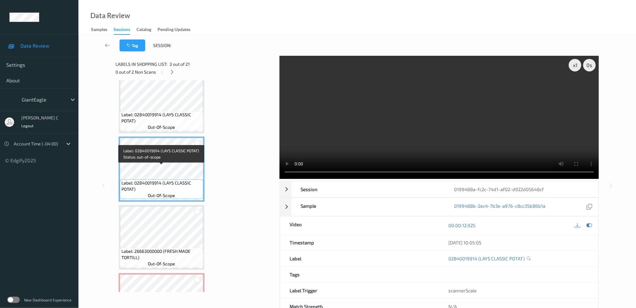
scroll to position [126, 0]
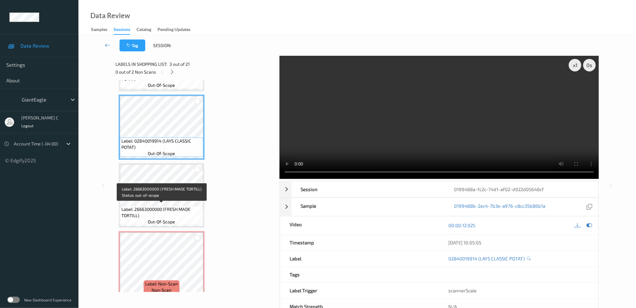
click at [167, 207] on span "Label: 26663000000 (FRESH MADE TORTILL)" at bounding box center [161, 213] width 80 height 13
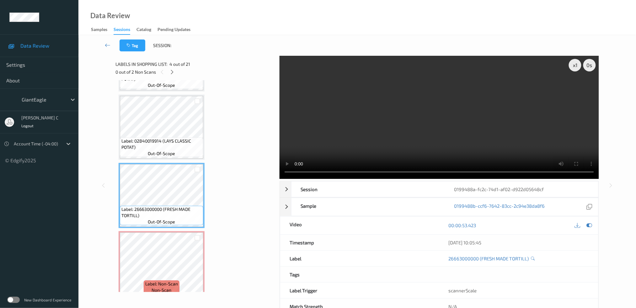
scroll to position [167, 0]
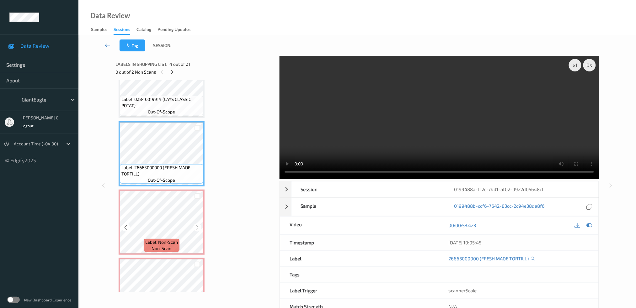
click at [163, 240] on span "Label: Non-Scan" at bounding box center [161, 242] width 33 height 6
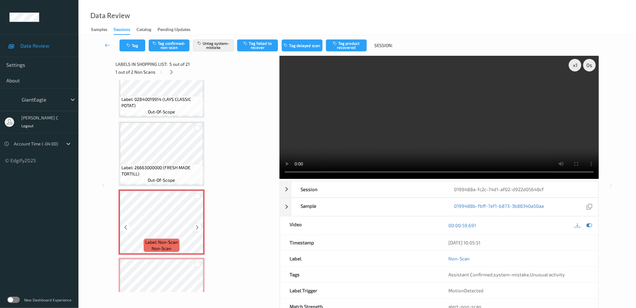
click at [199, 226] on icon at bounding box center [197, 228] width 5 height 6
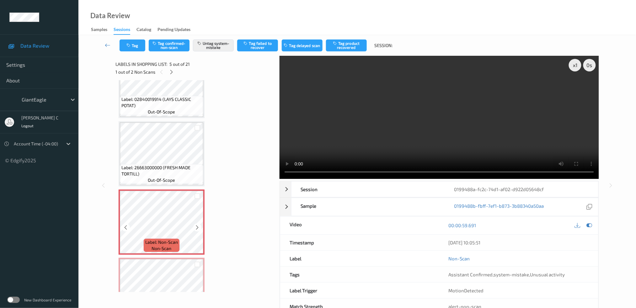
scroll to position [209, 0]
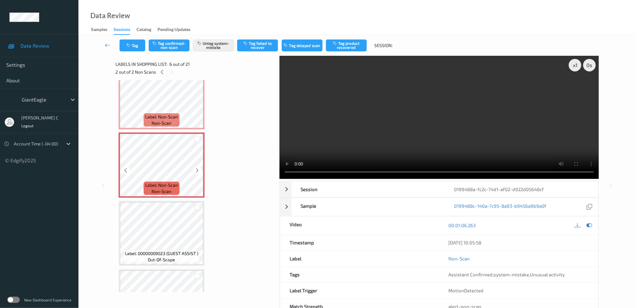
click at [162, 251] on span "Label: 00000009023 (GUEST ASSIST )" at bounding box center [161, 254] width 73 height 6
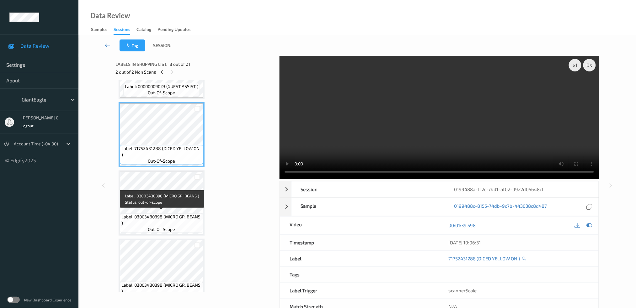
scroll to position [544, 0]
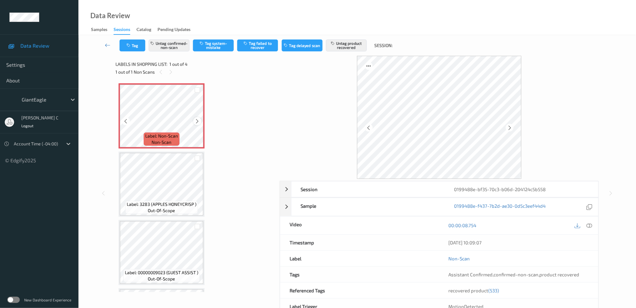
click at [197, 121] on icon at bounding box center [197, 122] width 5 height 6
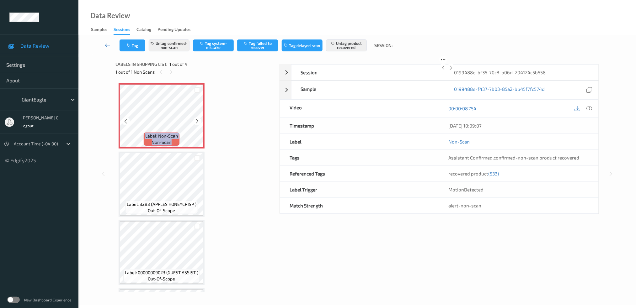
click at [197, 121] on icon at bounding box center [197, 122] width 5 height 6
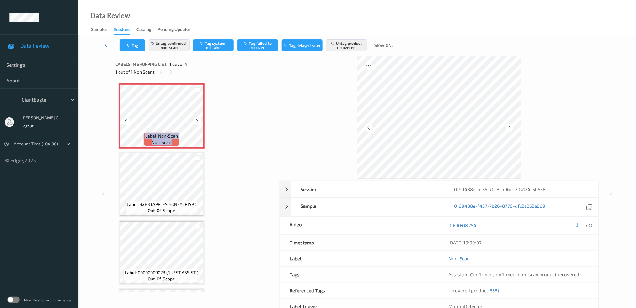
click at [197, 121] on icon at bounding box center [197, 122] width 5 height 6
click at [589, 227] on icon at bounding box center [590, 226] width 6 height 6
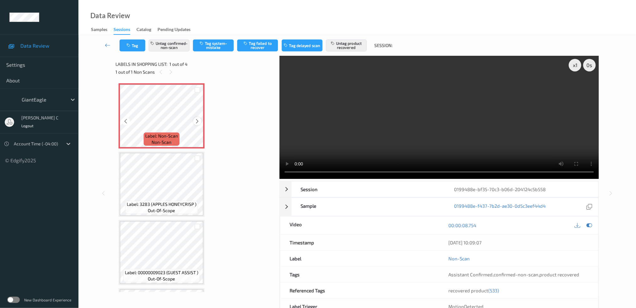
click at [197, 120] on icon at bounding box center [197, 122] width 5 height 6
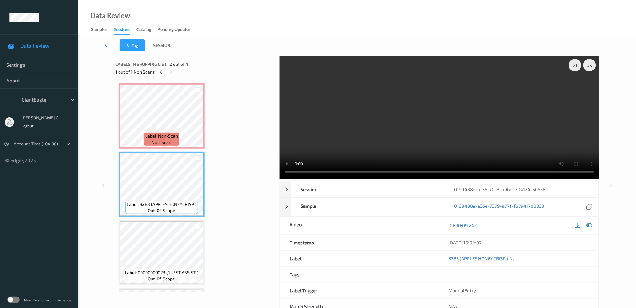
scroll to position [42, 0]
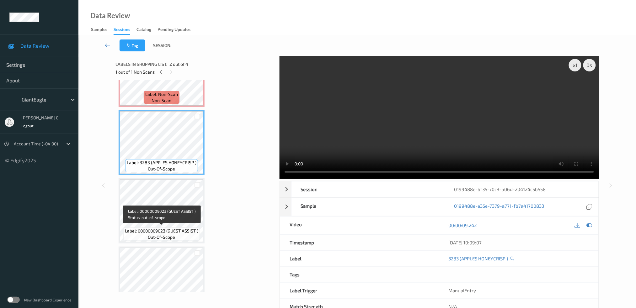
click at [166, 234] on span "out-of-scope" at bounding box center [161, 237] width 27 height 6
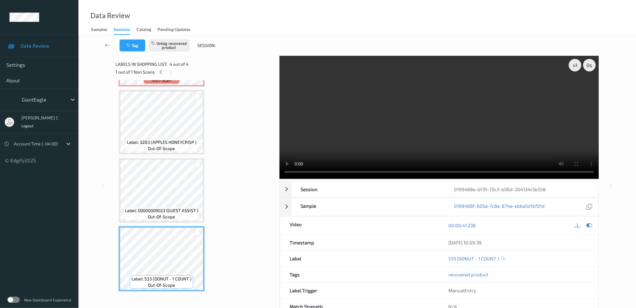
scroll to position [9, 0]
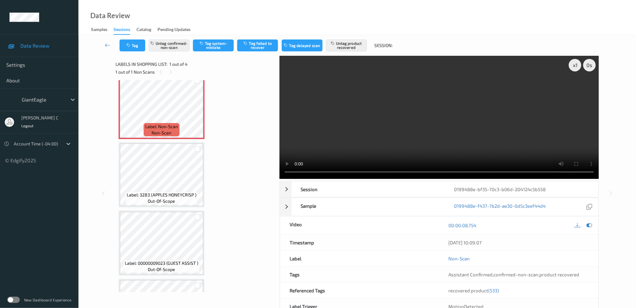
click at [167, 195] on span "Label: 3283 (APPLES HONEYCRISP )" at bounding box center [162, 195] width 70 height 6
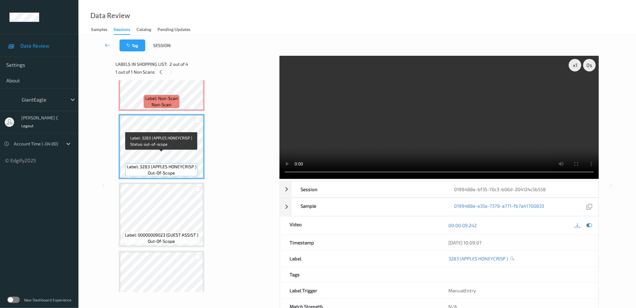
scroll to position [51, 0]
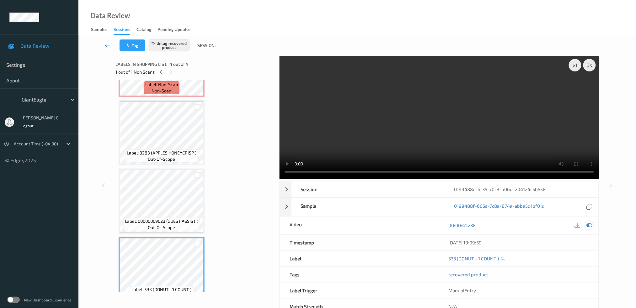
click at [590, 228] on icon at bounding box center [590, 226] width 6 height 6
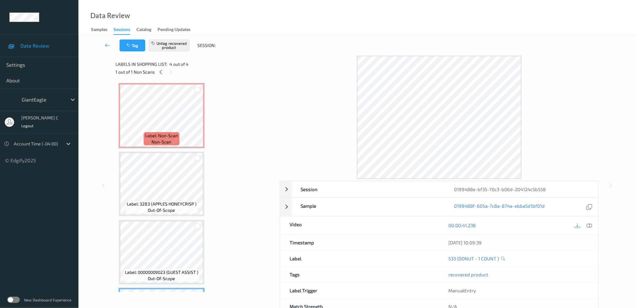
scroll to position [0, 0]
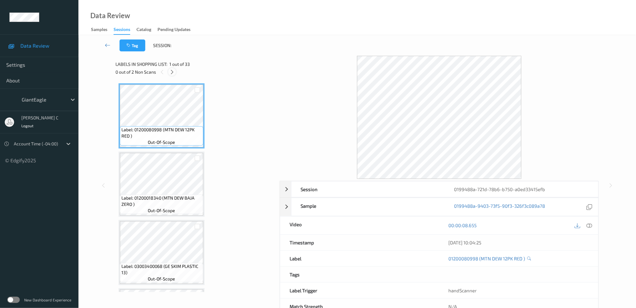
click at [172, 72] on icon at bounding box center [171, 72] width 5 height 6
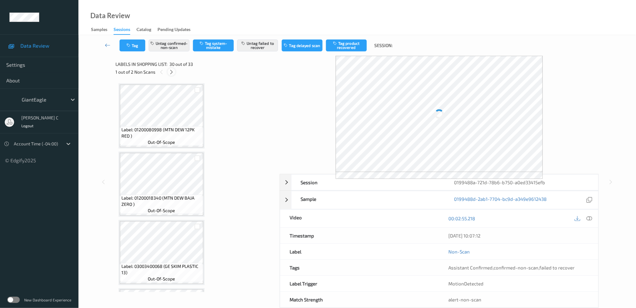
scroll to position [1905, 0]
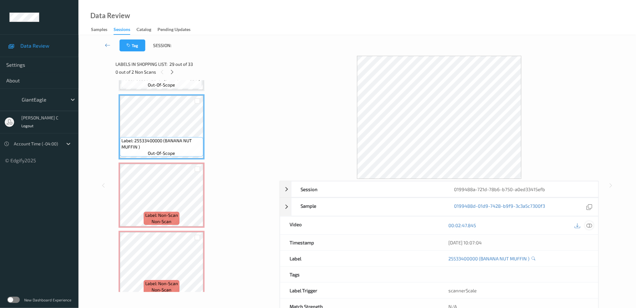
click at [587, 227] on icon at bounding box center [590, 226] width 6 height 6
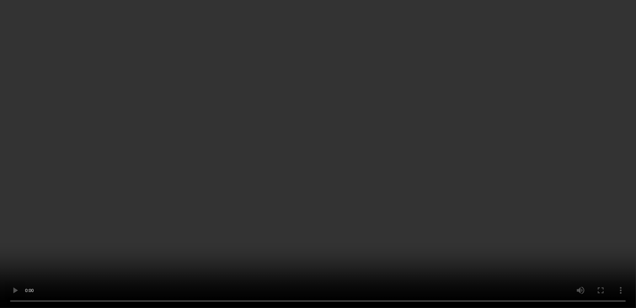
scroll to position [1988, 0]
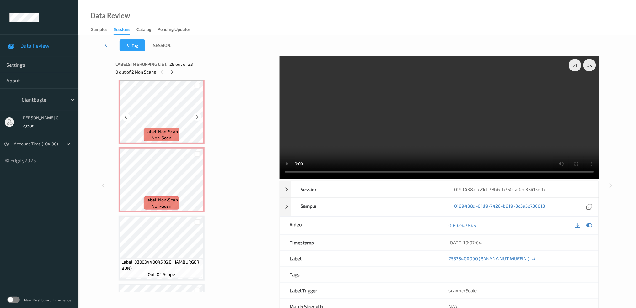
click at [159, 129] on span "Label: Non-Scan" at bounding box center [161, 132] width 33 height 6
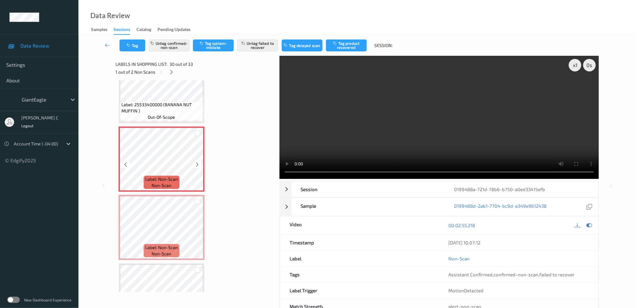
scroll to position [1905, 0]
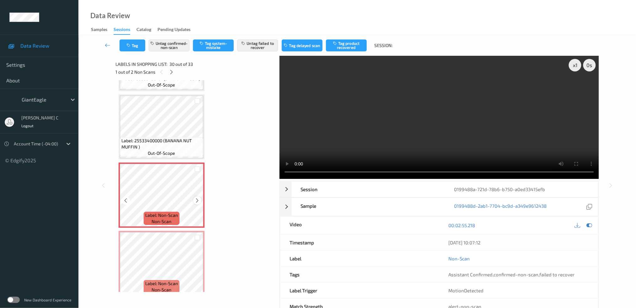
click at [200, 197] on div at bounding box center [197, 201] width 8 height 8
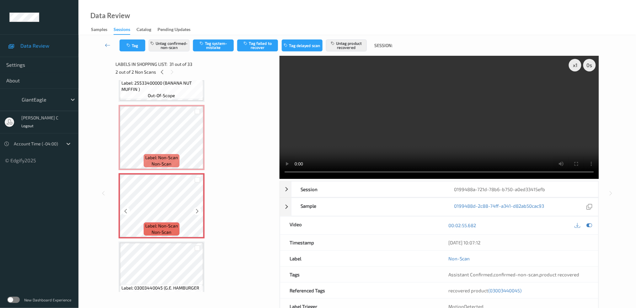
scroll to position [1988, 0]
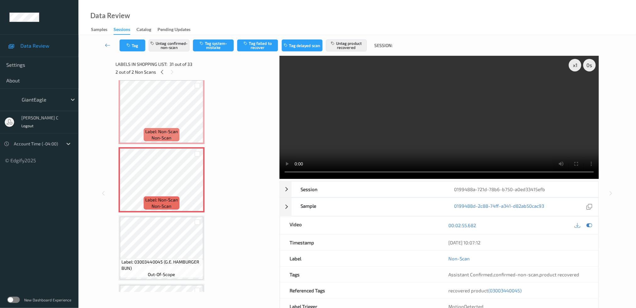
click at [163, 259] on span "Label: 03003440045 (G.E. HAMBURGER BUN)" at bounding box center [161, 265] width 80 height 13
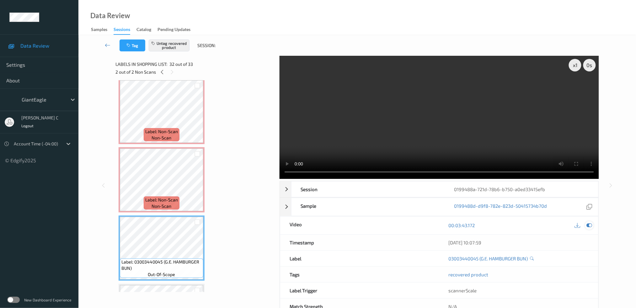
click at [593, 228] on div at bounding box center [589, 226] width 8 height 8
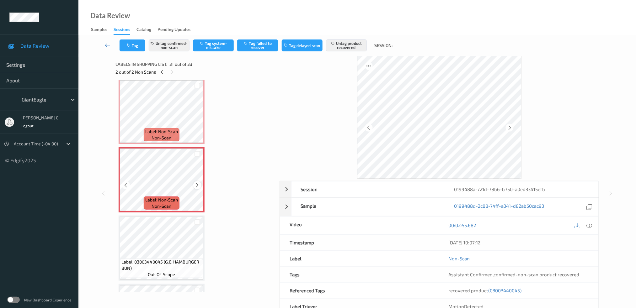
click at [196, 183] on icon at bounding box center [197, 186] width 5 height 6
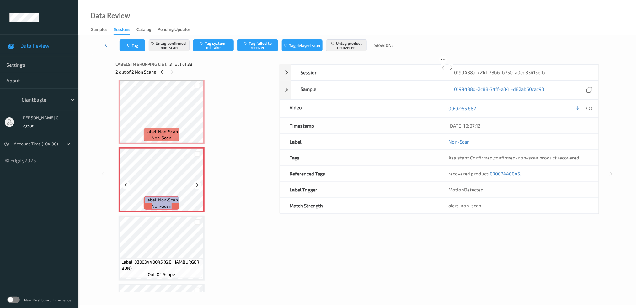
click at [196, 183] on icon at bounding box center [197, 186] width 5 height 6
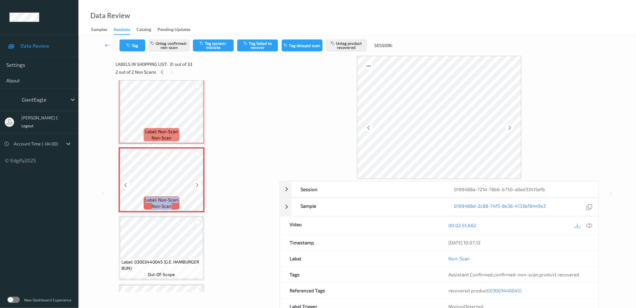
click at [196, 183] on icon at bounding box center [197, 186] width 5 height 6
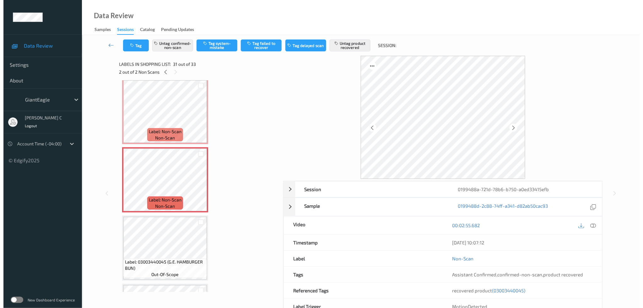
scroll to position [1905, 0]
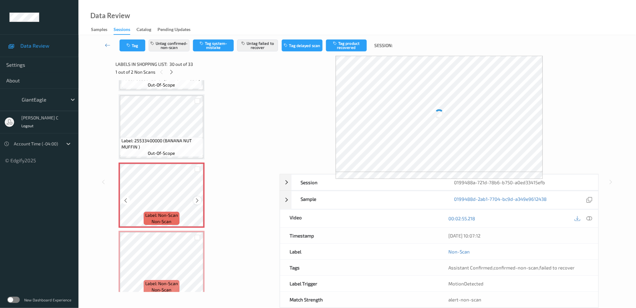
click at [197, 198] on icon at bounding box center [197, 201] width 5 height 6
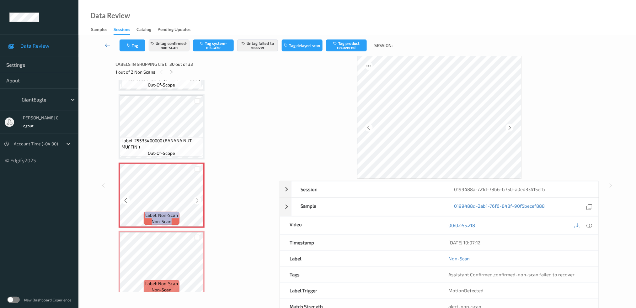
click at [197, 198] on icon at bounding box center [197, 201] width 5 height 6
click at [169, 45] on button "Untag confirmed-non-scan" at bounding box center [169, 46] width 41 height 12
click at [252, 46] on button "Untag failed to recover" at bounding box center [257, 46] width 41 height 12
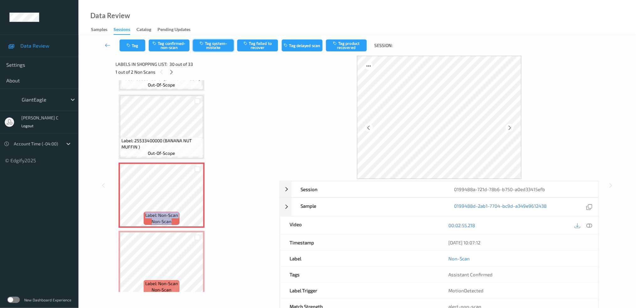
click at [217, 46] on button "Tag system-mistake" at bounding box center [213, 46] width 41 height 12
click at [131, 49] on button "Tag" at bounding box center [133, 46] width 26 height 12
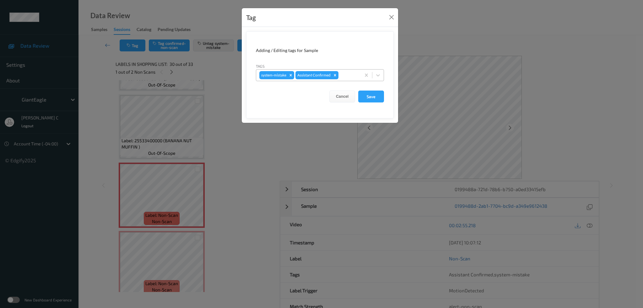
click at [348, 73] on div at bounding box center [349, 76] width 18 height 8
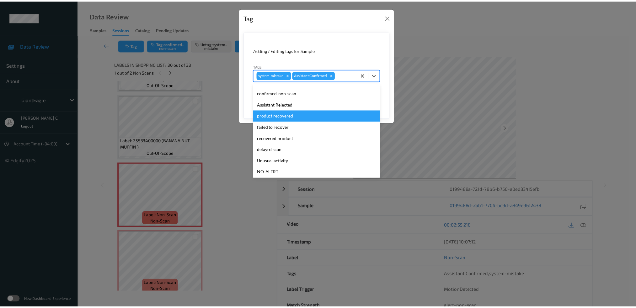
scroll to position [67, 0]
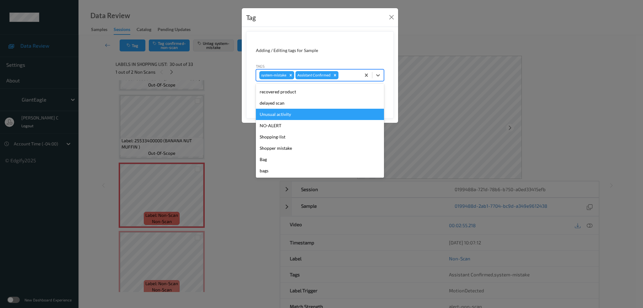
click at [290, 115] on div "Unusual activity" at bounding box center [320, 114] width 128 height 11
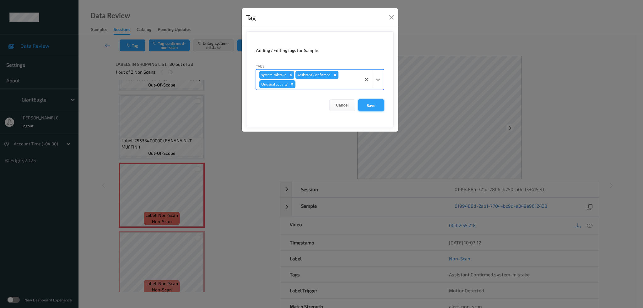
click at [373, 104] on button "Save" at bounding box center [371, 105] width 26 height 12
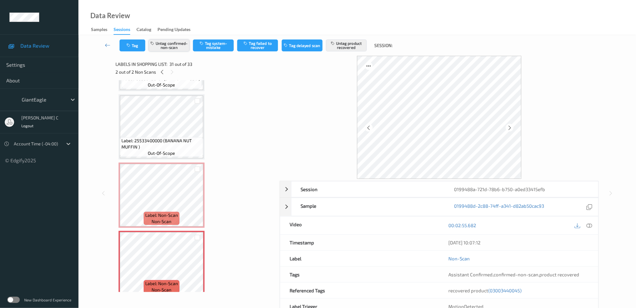
click at [173, 49] on button "Untag confirmed-non-scan" at bounding box center [169, 46] width 41 height 12
click at [173, 49] on button "Tag confirmed-non-scan" at bounding box center [169, 46] width 41 height 12
click at [349, 49] on button "Untag product recovered" at bounding box center [346, 46] width 41 height 12
click at [349, 49] on button "Tag product recovered" at bounding box center [346, 46] width 41 height 12
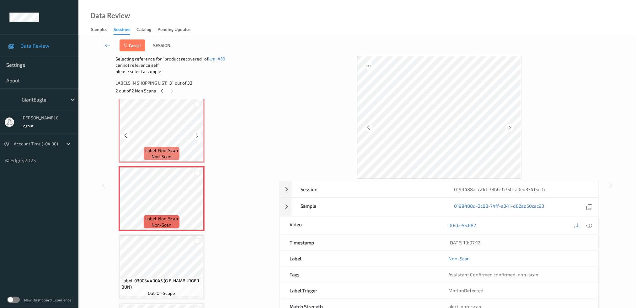
scroll to position [2030, 0]
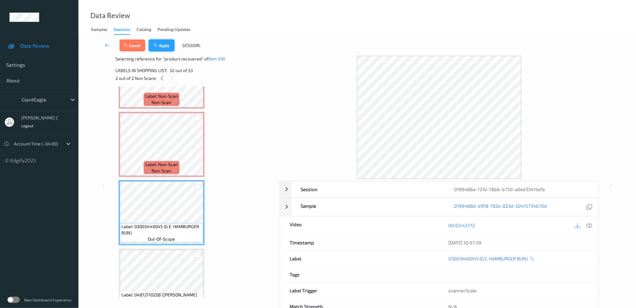
click at [163, 46] on button "Apply" at bounding box center [162, 46] width 26 height 12
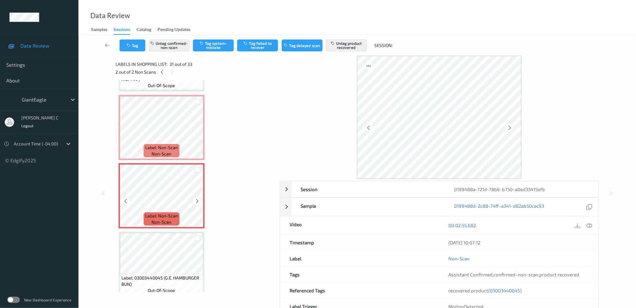
scroll to position [2015, 0]
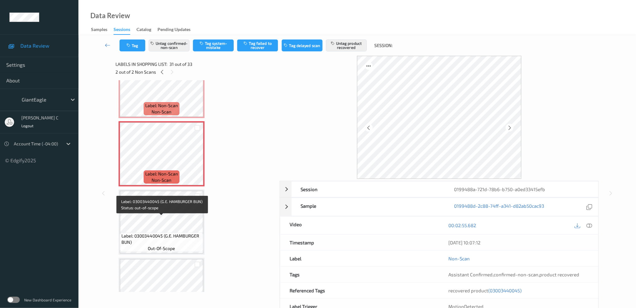
click at [164, 233] on span "Label: 03003440045 (G.E. HAMBURGER BUN)" at bounding box center [161, 239] width 80 height 13
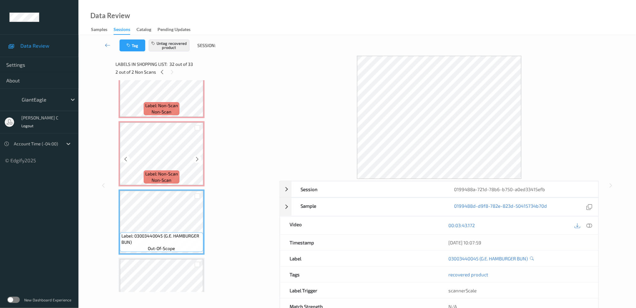
scroll to position [1972, 0]
